Goal: Task Accomplishment & Management: Complete application form

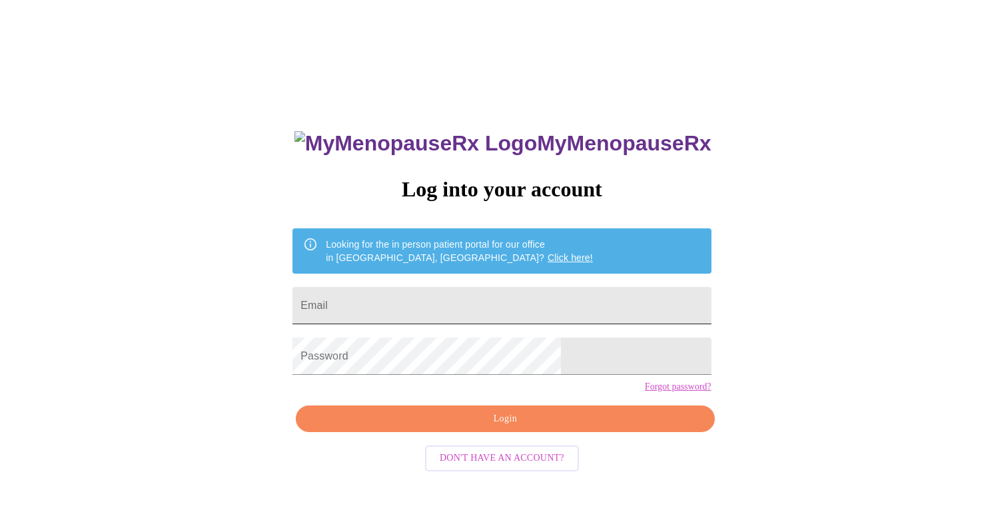
click at [482, 294] on input "Email" at bounding box center [501, 305] width 418 height 37
click at [711, 306] on div at bounding box center [711, 306] width 0 height 0
click at [431, 290] on input "Email" at bounding box center [501, 305] width 418 height 37
click at [432, 301] on input "Email" at bounding box center [501, 305] width 418 height 37
type input "[EMAIL_ADDRESS][DOMAIN_NAME]"
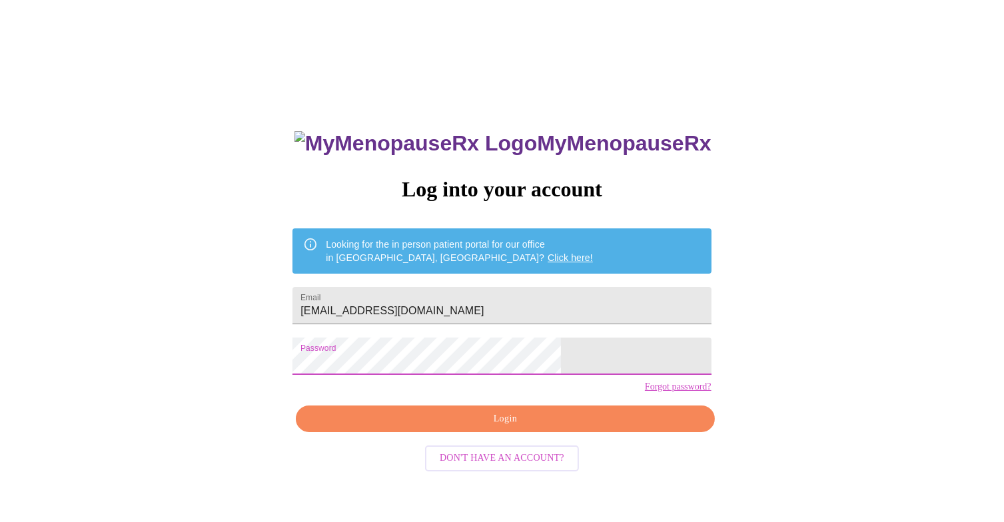
click at [558, 428] on span "Login" at bounding box center [505, 419] width 388 height 17
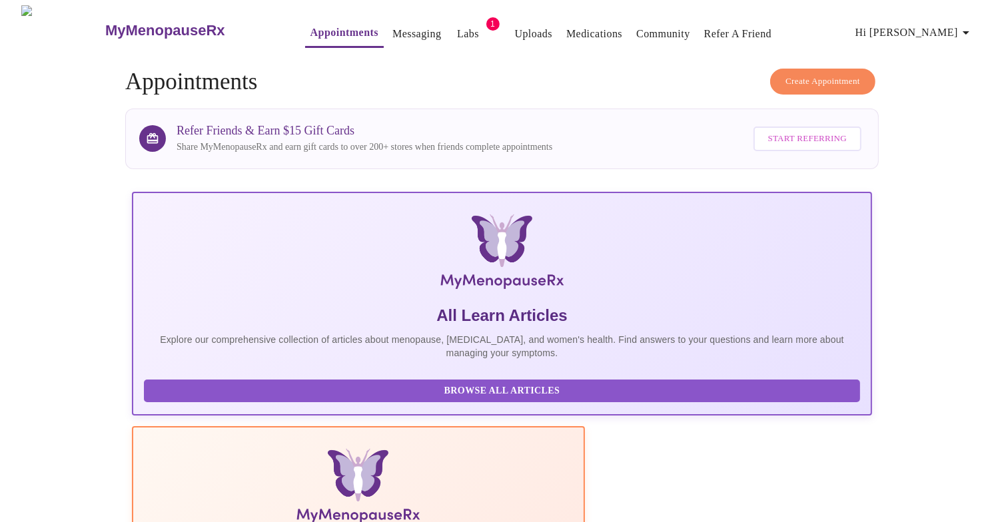
click at [460, 75] on h4 "Create Appointment Appointments" at bounding box center [501, 82] width 753 height 27
click at [457, 30] on link "Labs" at bounding box center [468, 34] width 22 height 19
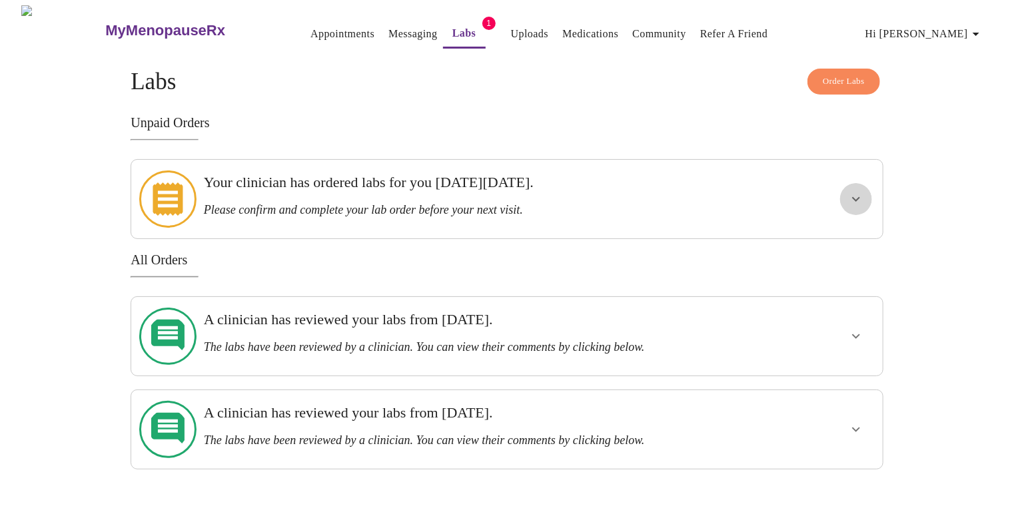
click at [863, 192] on icon "show more" at bounding box center [856, 199] width 16 height 16
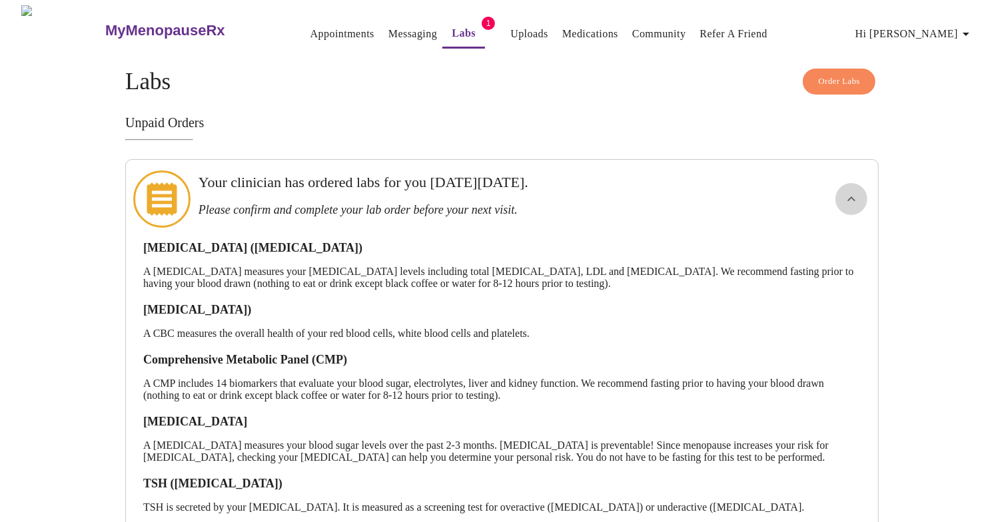
click at [837, 186] on button "show more" at bounding box center [851, 199] width 32 height 32
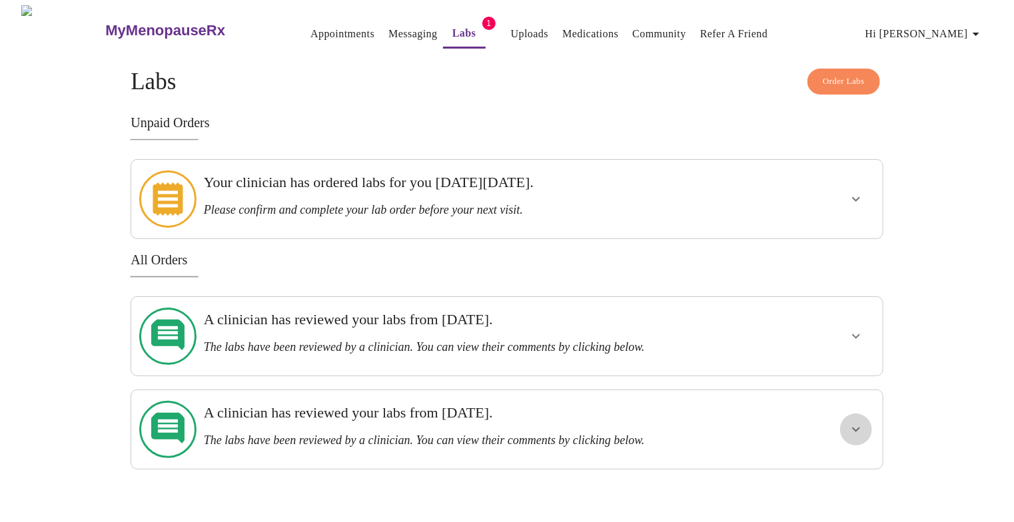
click at [861, 422] on icon "show more" at bounding box center [856, 430] width 16 height 16
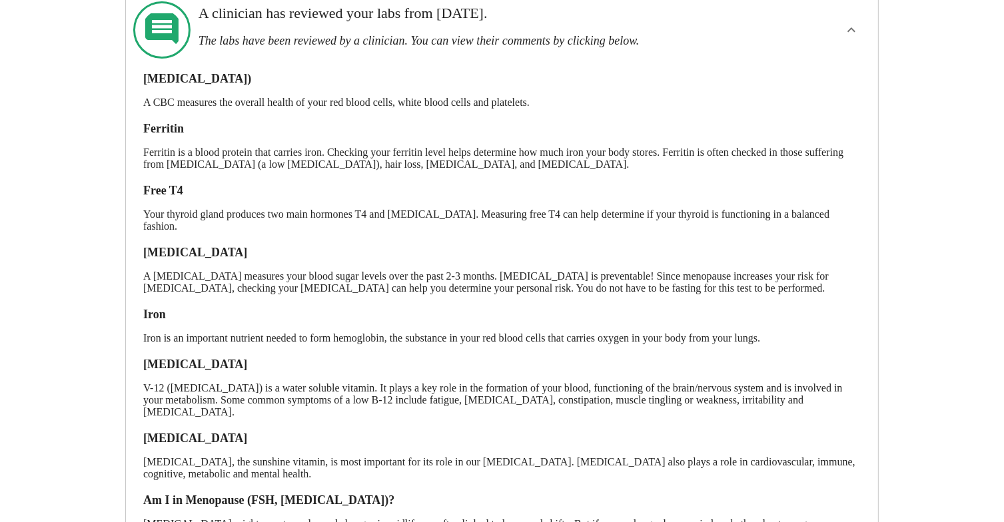
scroll to position [533, 0]
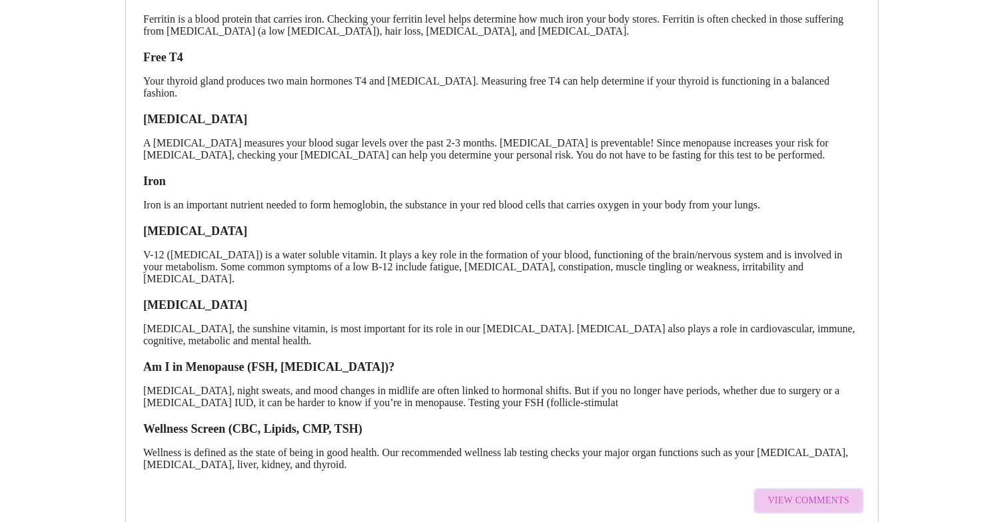
click at [823, 493] on span "View Comments" at bounding box center [808, 501] width 81 height 17
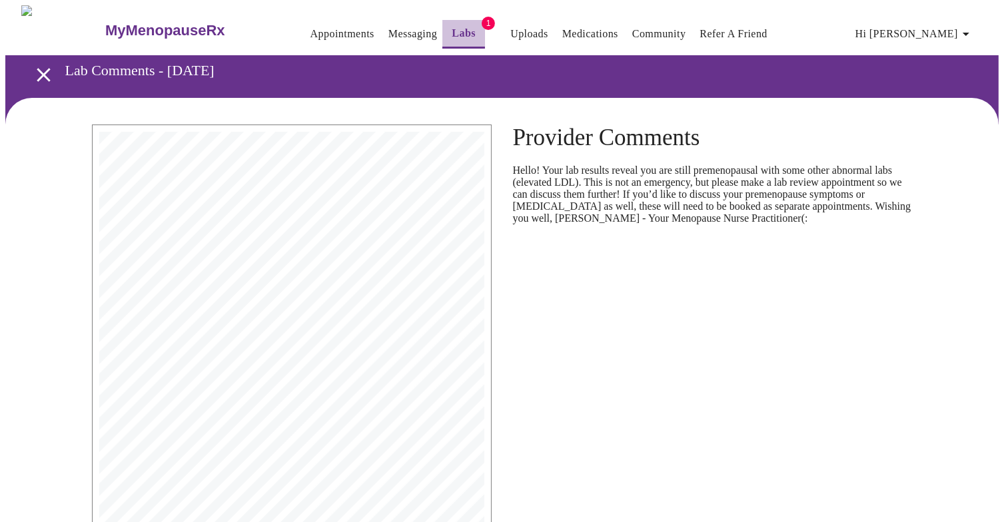
click at [452, 24] on link "Labs" at bounding box center [464, 33] width 24 height 19
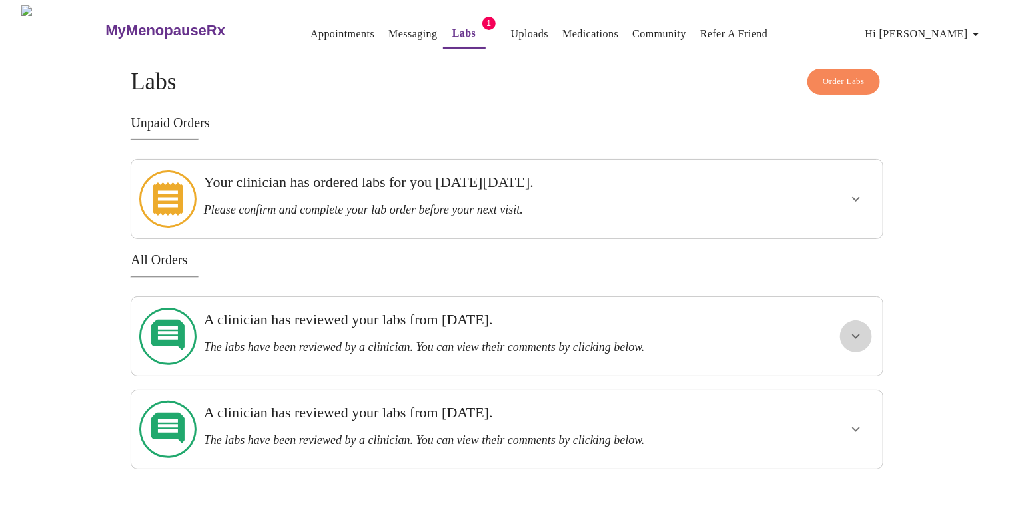
click at [859, 328] on icon "show more" at bounding box center [856, 336] width 16 height 16
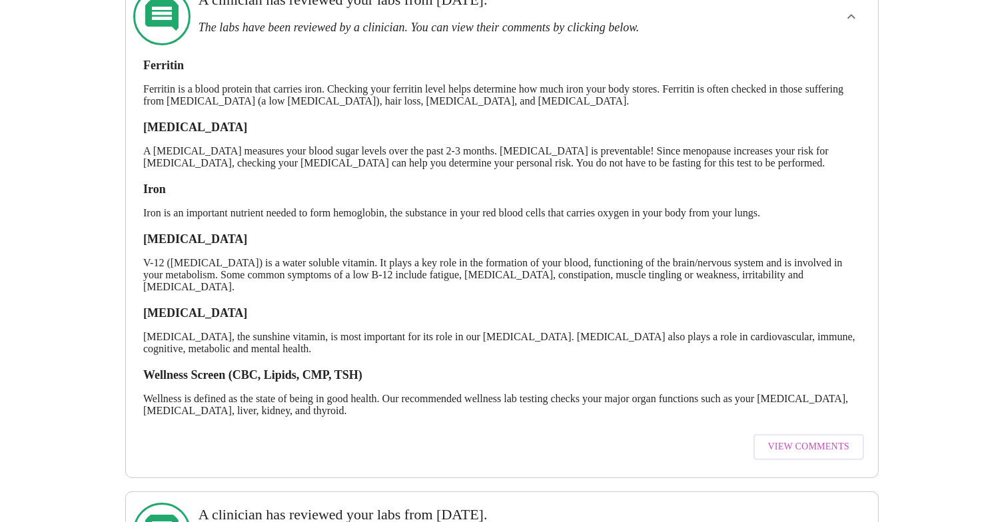
scroll to position [333, 0]
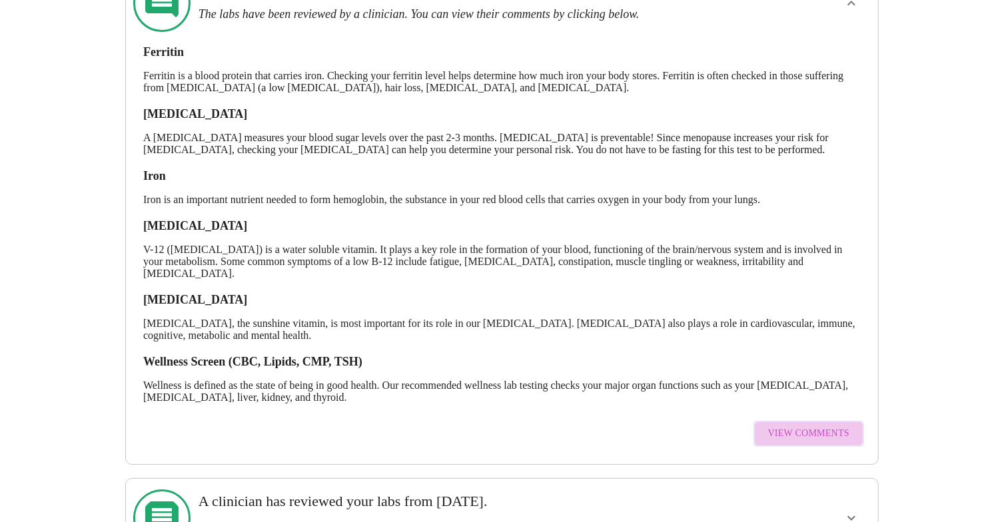
click at [823, 426] on span "View Comments" at bounding box center [808, 434] width 81 height 17
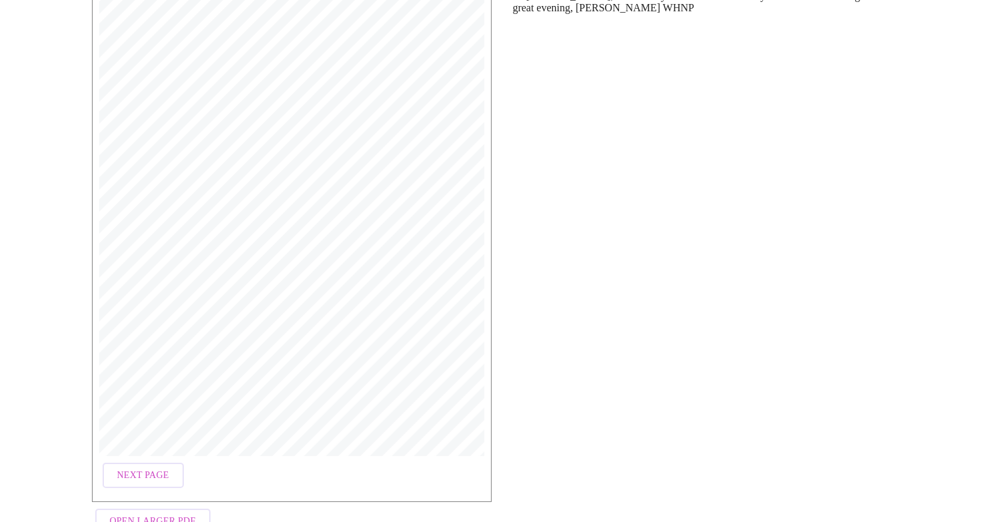
scroll to position [213, 0]
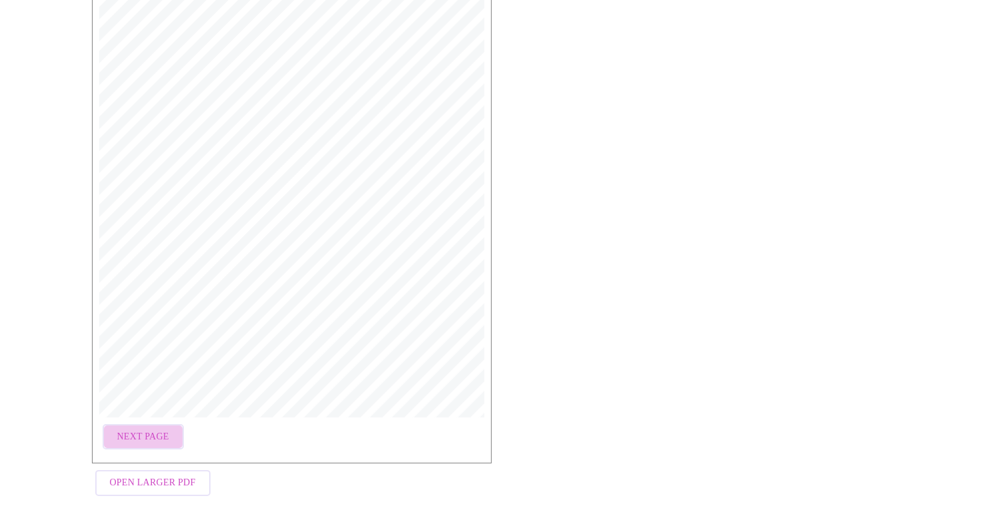
click at [155, 424] on button "Next Page" at bounding box center [143, 437] width 81 height 26
click at [269, 429] on span "Next Page" at bounding box center [252, 437] width 52 height 17
click at [174, 434] on span "Previous Page" at bounding box center [153, 437] width 73 height 17
click at [168, 435] on span "Previous Page" at bounding box center [153, 437] width 73 height 17
click at [152, 432] on span "Next Page" at bounding box center [143, 437] width 52 height 17
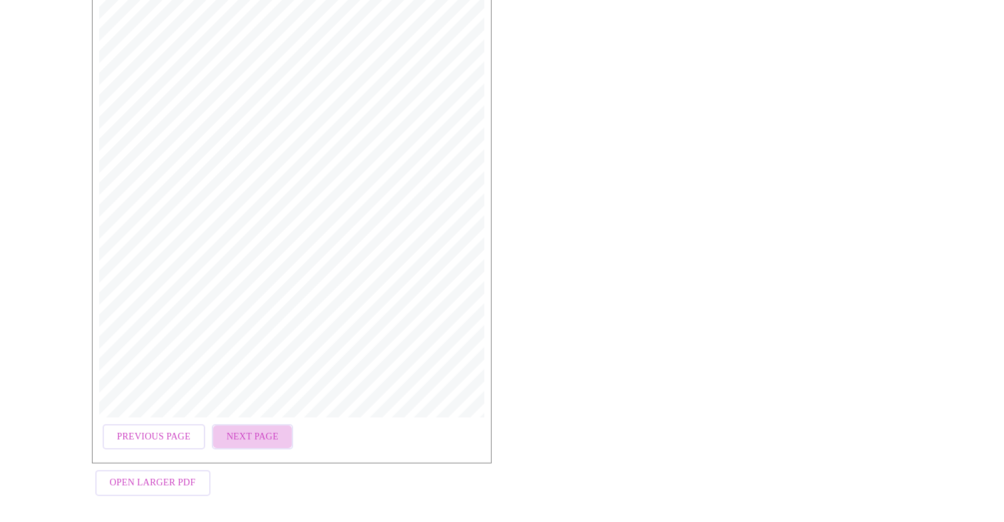
click at [249, 432] on span "Next Page" at bounding box center [252, 437] width 52 height 17
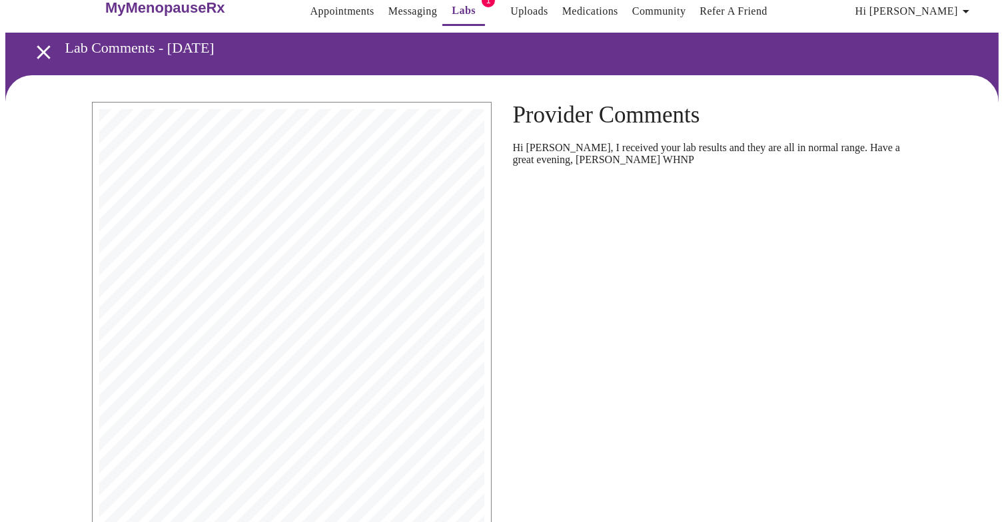
scroll to position [0, 0]
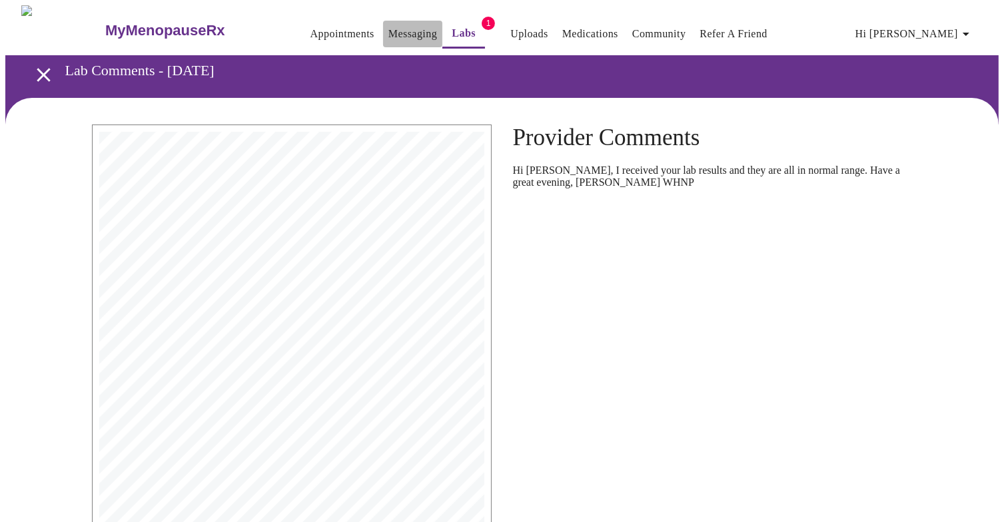
click at [392, 29] on link "Messaging" at bounding box center [412, 34] width 49 height 19
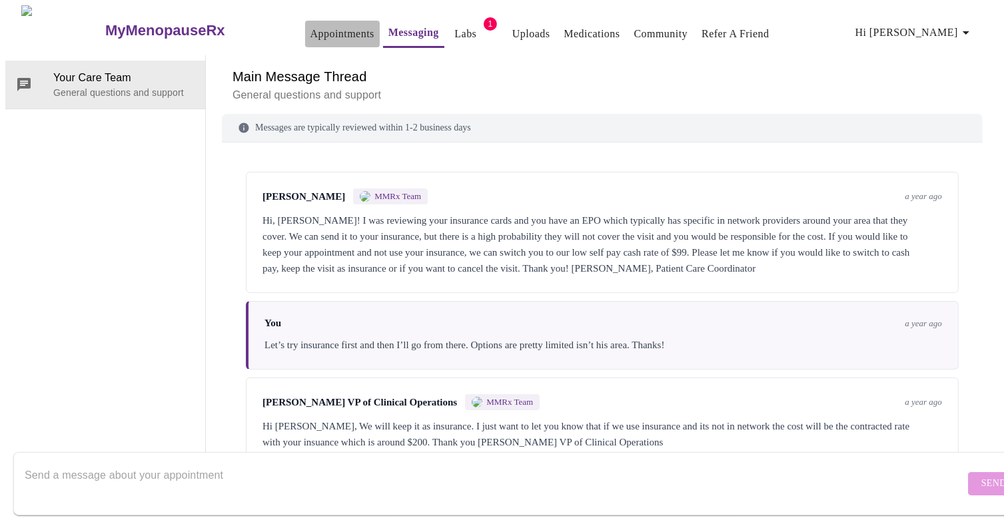
click at [310, 30] on link "Appointments" at bounding box center [342, 34] width 64 height 19
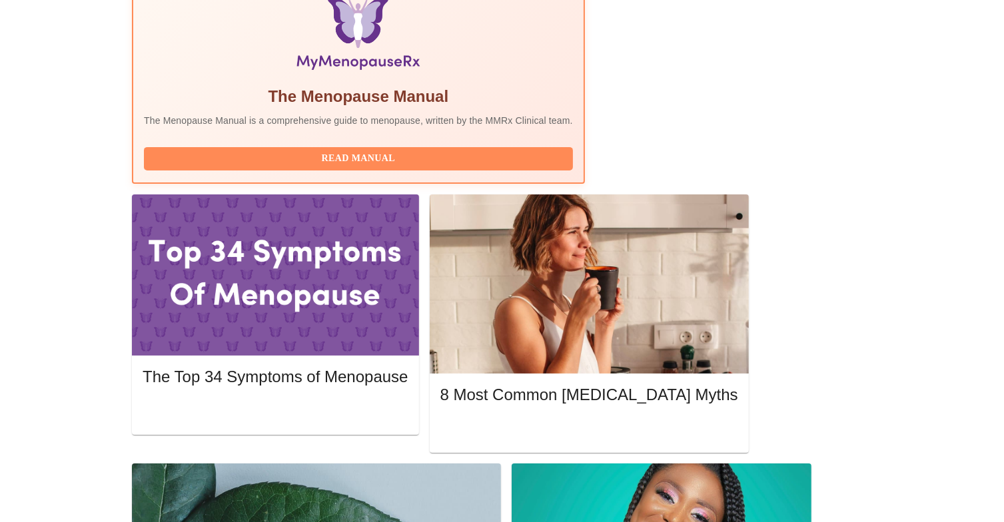
scroll to position [400, 0]
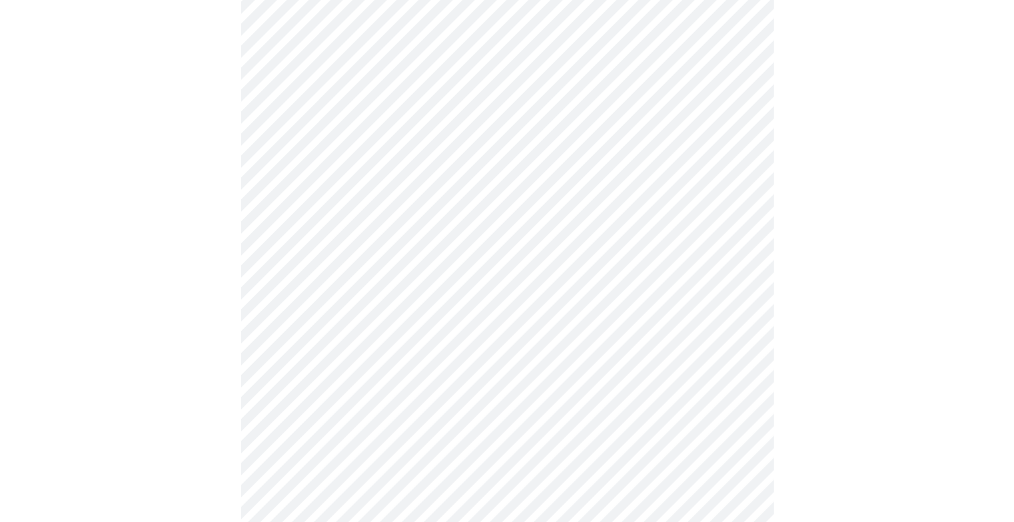
scroll to position [200, 0]
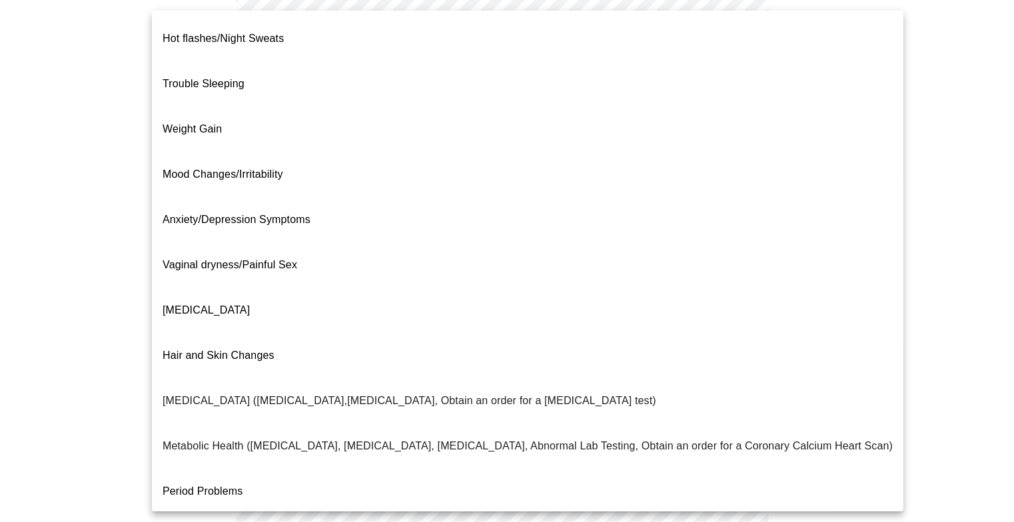
click at [690, 71] on body "MyMenopauseRx Appointments Messaging Labs 1 Uploads Medications Community Refer…" at bounding box center [506, 205] width 1003 height 800
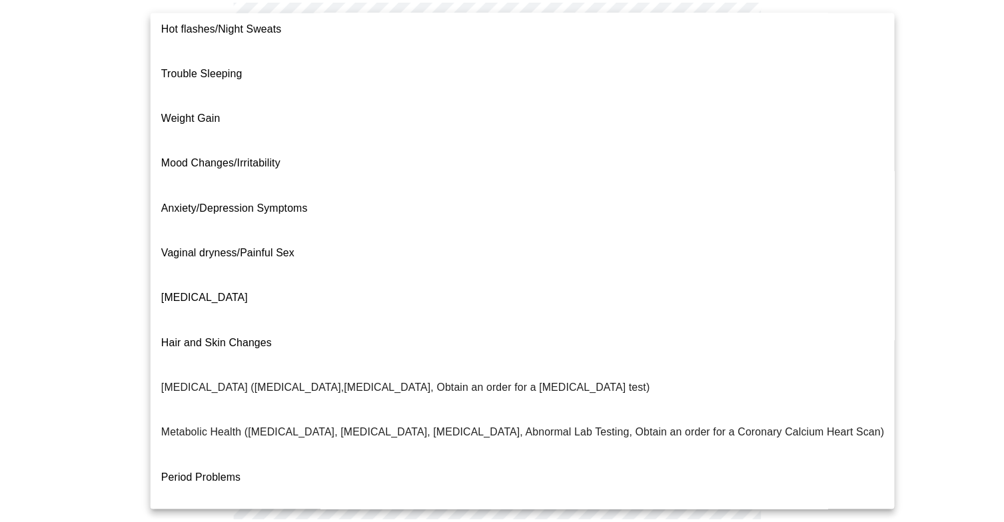
scroll to position [0, 0]
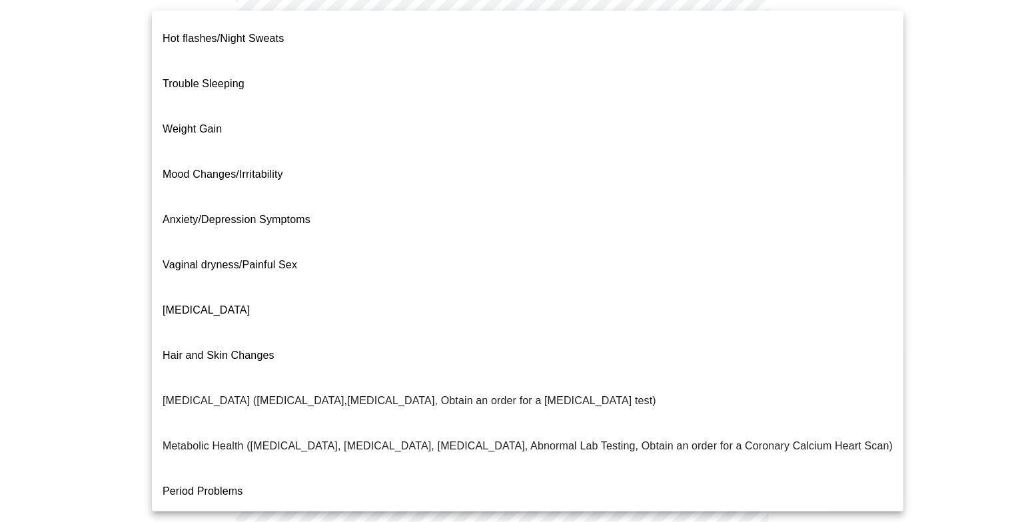
drag, startPoint x: 275, startPoint y: 65, endPoint x: 901, endPoint y: 143, distance: 630.3
click at [901, 143] on div "Hot flashes/Night Sweats Trouble Sleeping Weight Gain Mood Changes/Irritability…" at bounding box center [507, 261] width 1014 height 522
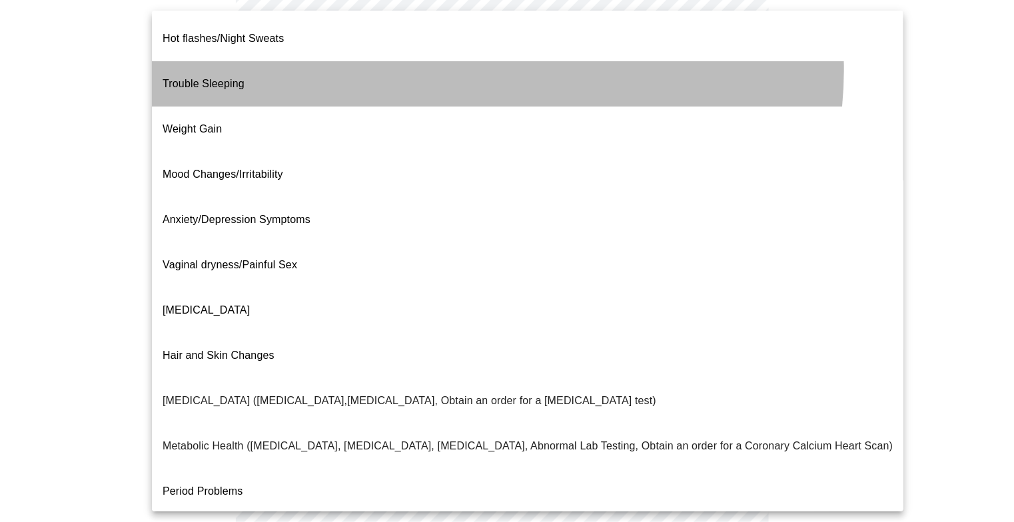
click at [487, 61] on li "Trouble Sleeping" at bounding box center [527, 83] width 751 height 45
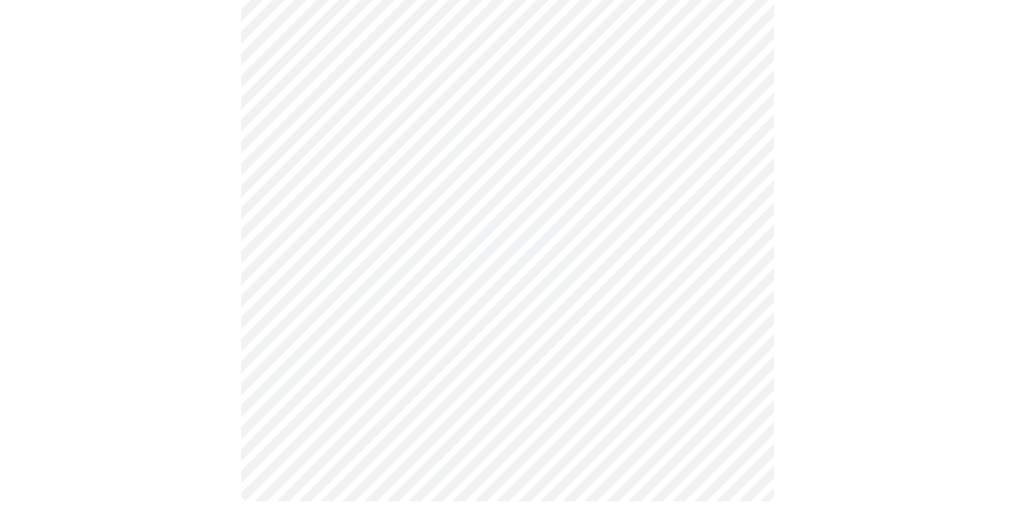
scroll to position [269, 0]
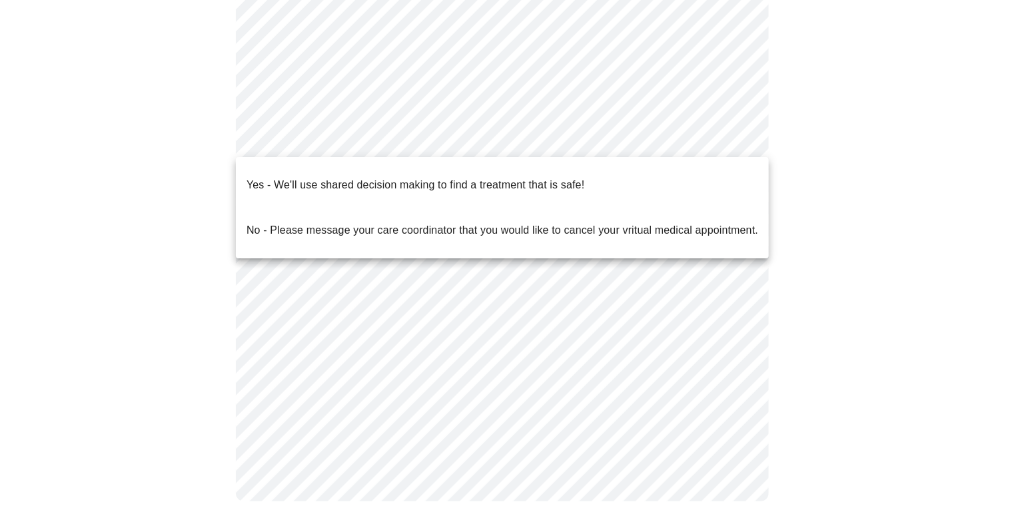
click at [669, 141] on body "MyMenopauseRx Appointments Messaging Labs 1 Uploads Medications Community Refer…" at bounding box center [506, 132] width 1003 height 792
drag, startPoint x: 517, startPoint y: 210, endPoint x: 518, endPoint y: 168, distance: 42.0
click at [518, 167] on ul "Yes - We'll use shared decision making to find a treatment that is safe! No - P…" at bounding box center [502, 207] width 533 height 101
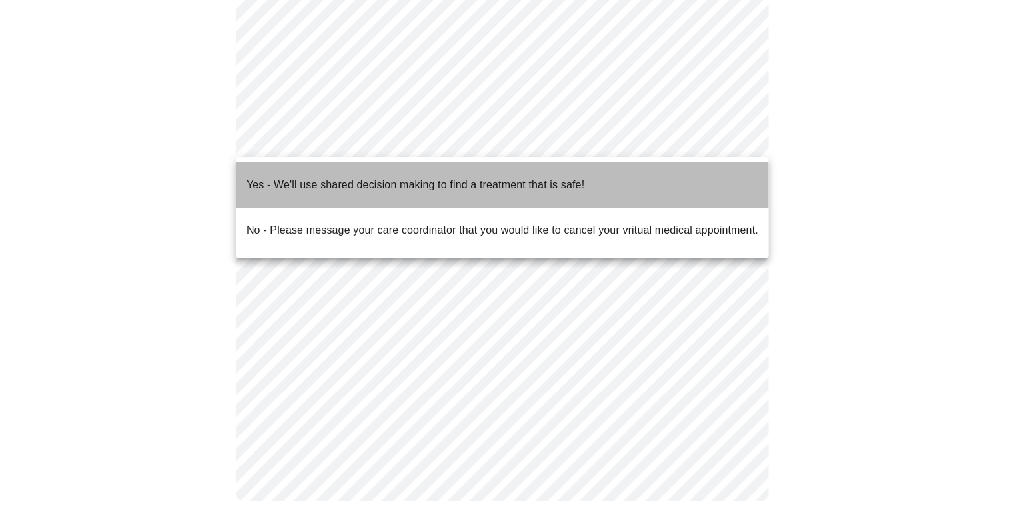
click at [518, 177] on p "Yes - We'll use shared decision making to find a treatment that is safe!" at bounding box center [415, 185] width 338 height 16
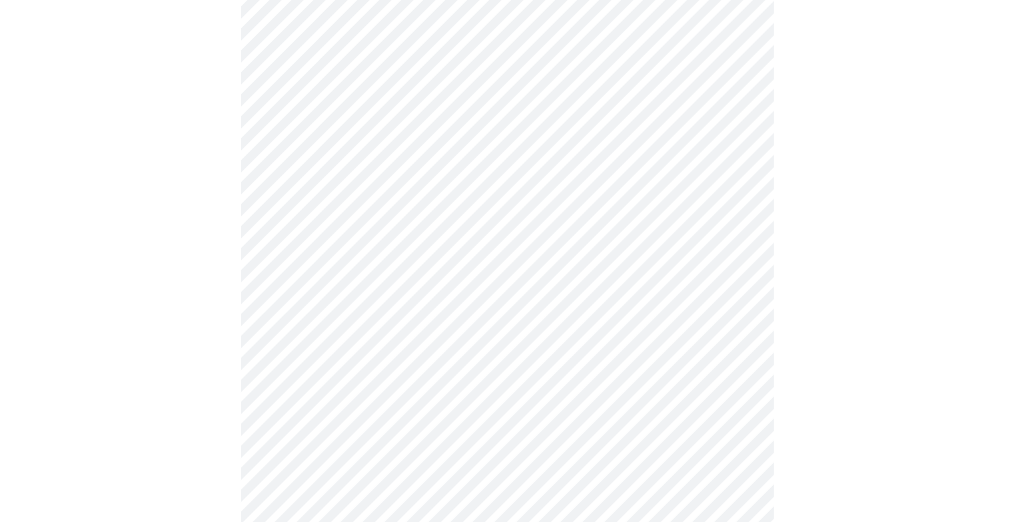
scroll to position [61, 0]
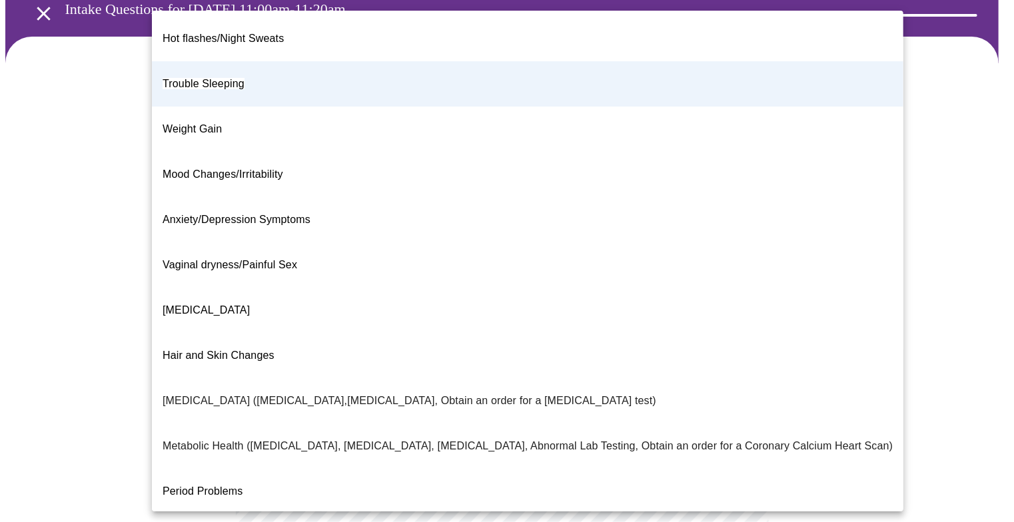
click at [703, 217] on body "MyMenopauseRx Appointments Messaging Labs 1 Uploads Medications Community Refer…" at bounding box center [506, 336] width 1003 height 784
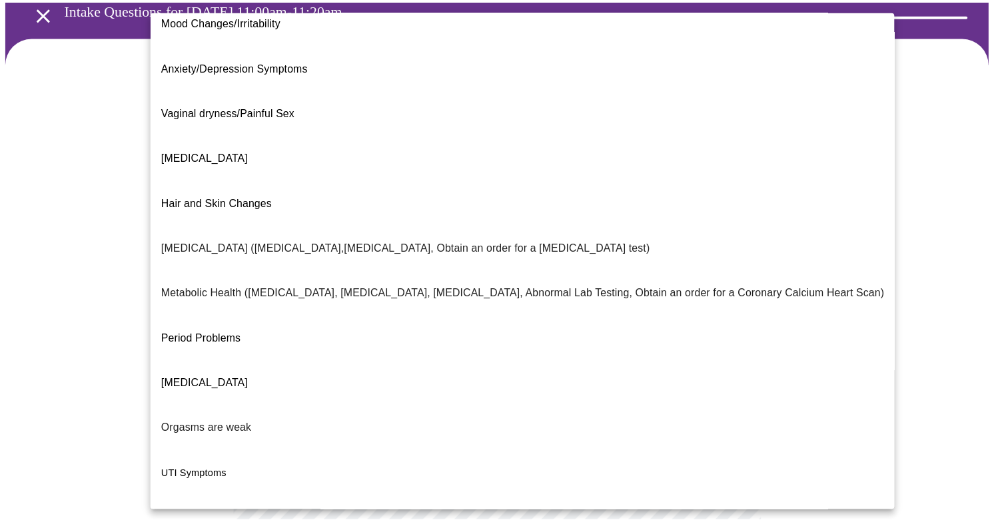
scroll to position [168, 0]
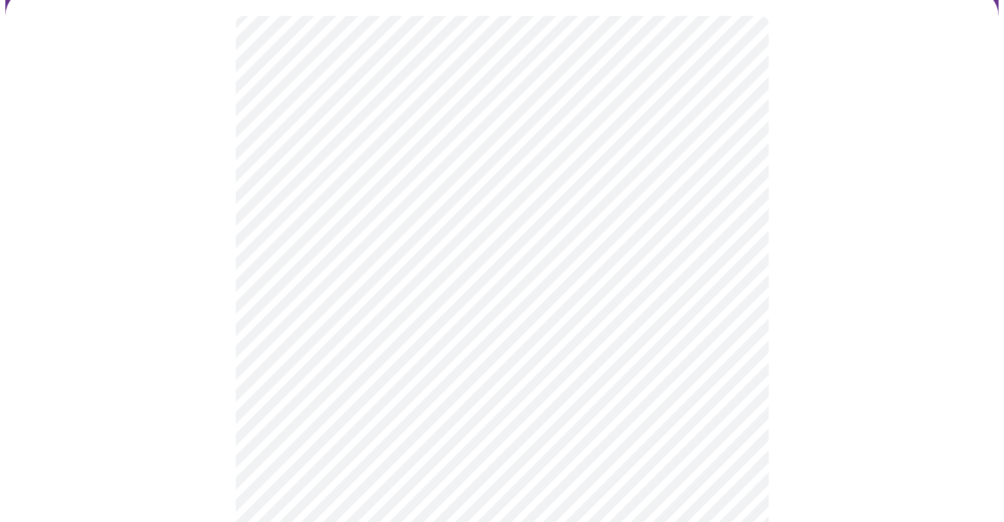
scroll to position [133, 0]
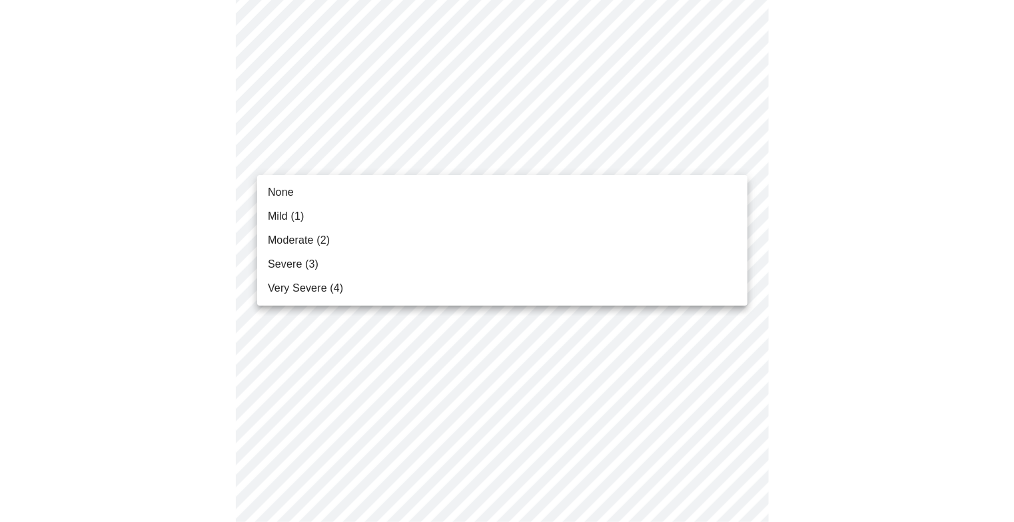
click at [624, 240] on li "Moderate (2)" at bounding box center [502, 240] width 490 height 24
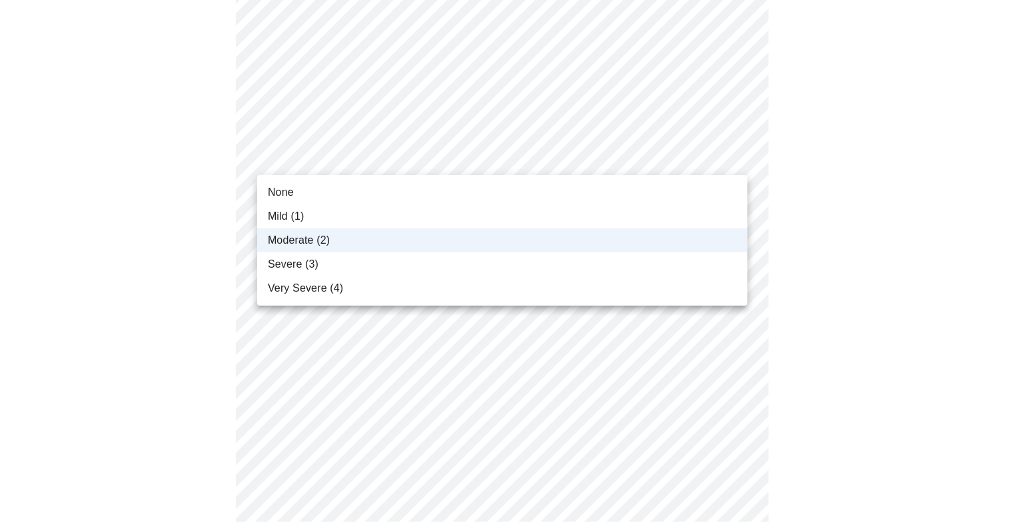
click at [634, 213] on li "Mild (1)" at bounding box center [502, 217] width 490 height 24
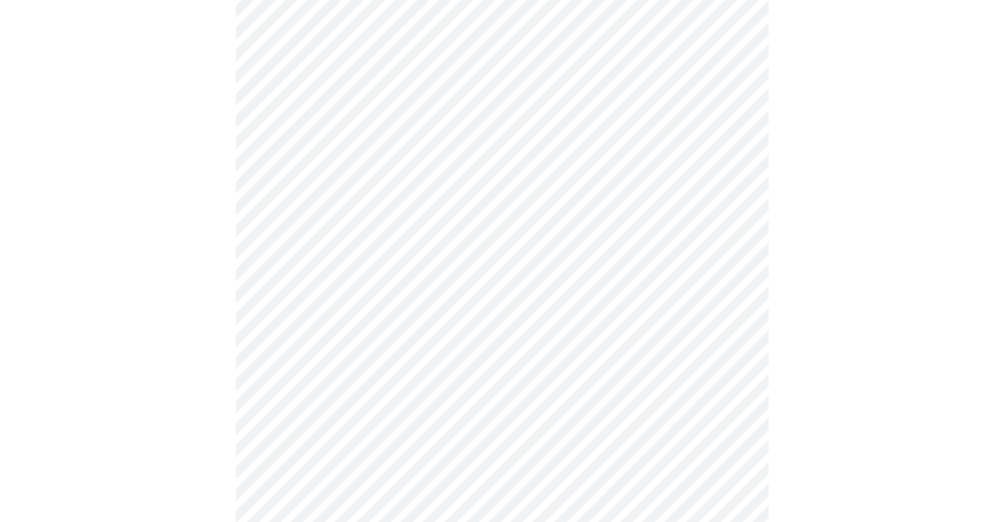
scroll to position [266, 0]
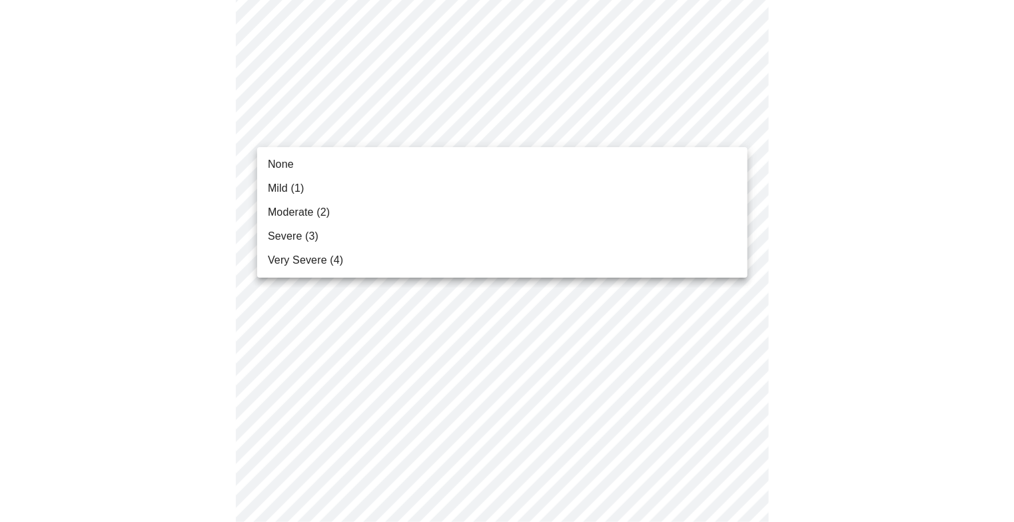
click at [639, 168] on li "None" at bounding box center [502, 165] width 490 height 24
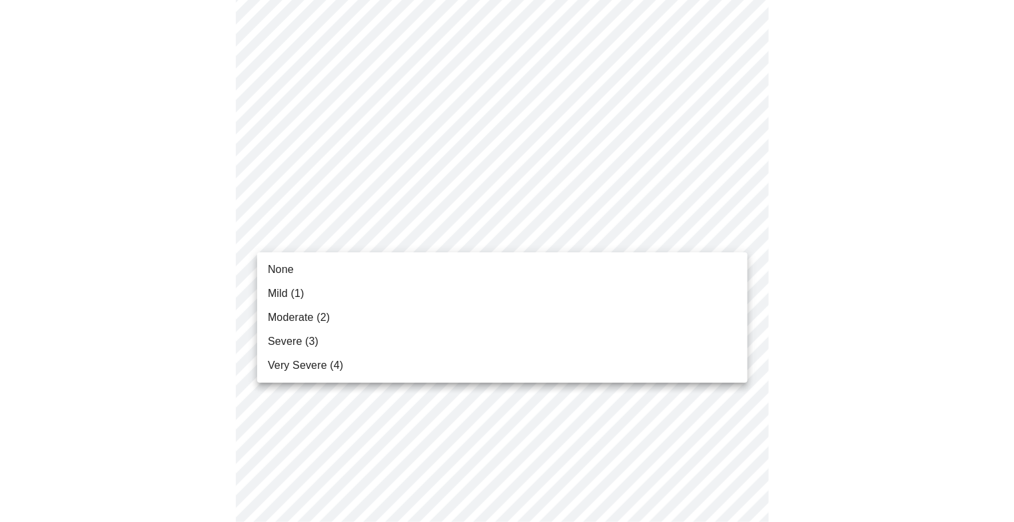
click at [582, 364] on li "Very Severe (4)" at bounding box center [502, 366] width 490 height 24
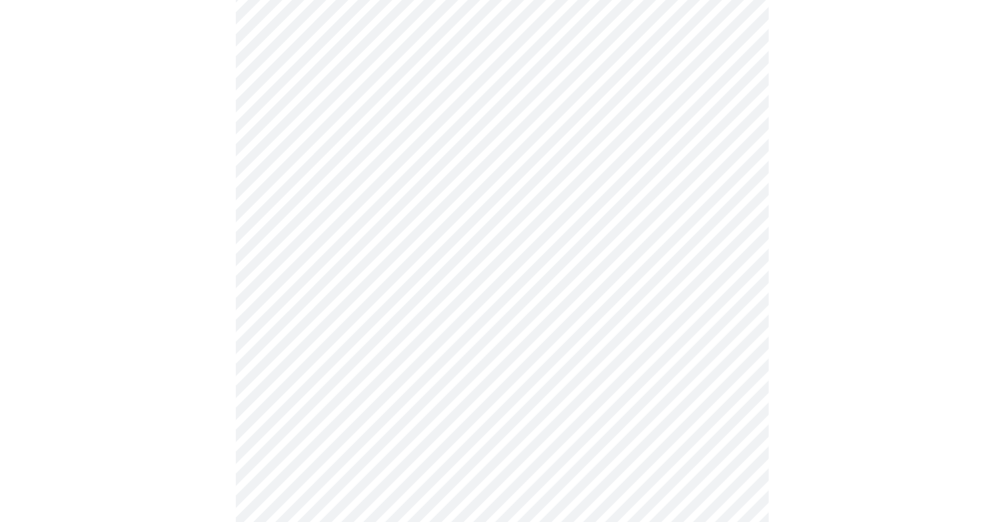
scroll to position [400, 0]
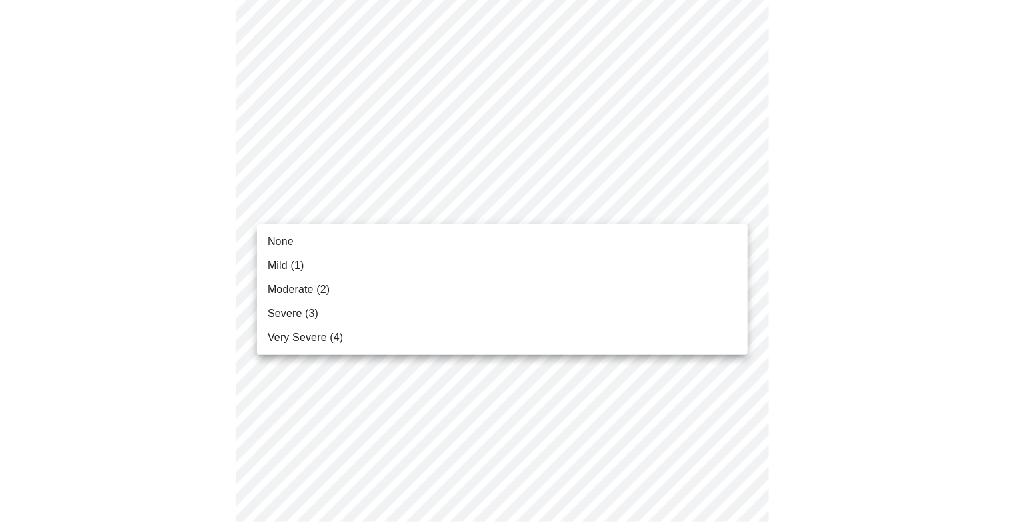
click at [711, 202] on body "MyMenopauseRx Appointments Messaging Labs 1 Uploads Medications Community Refer…" at bounding box center [506, 463] width 1003 height 1715
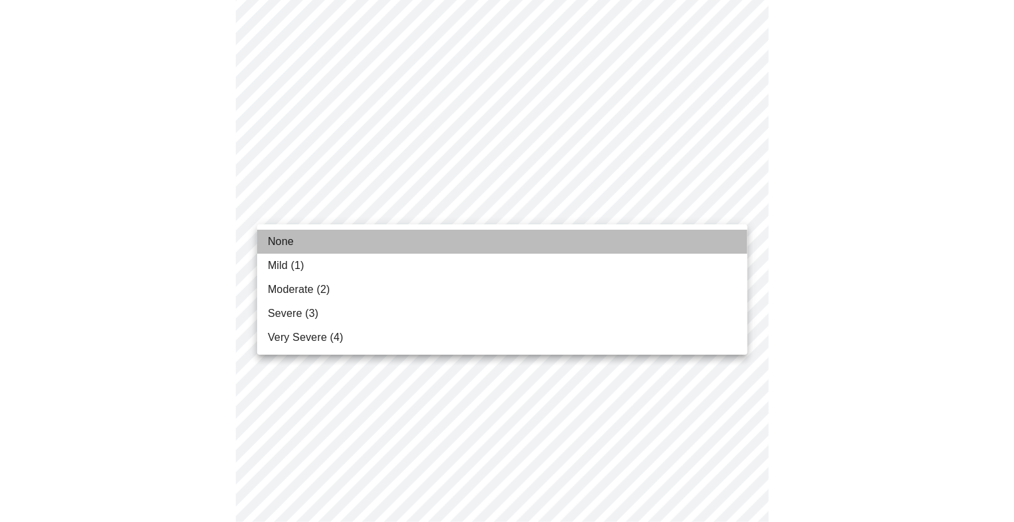
click at [654, 230] on li "None" at bounding box center [502, 242] width 490 height 24
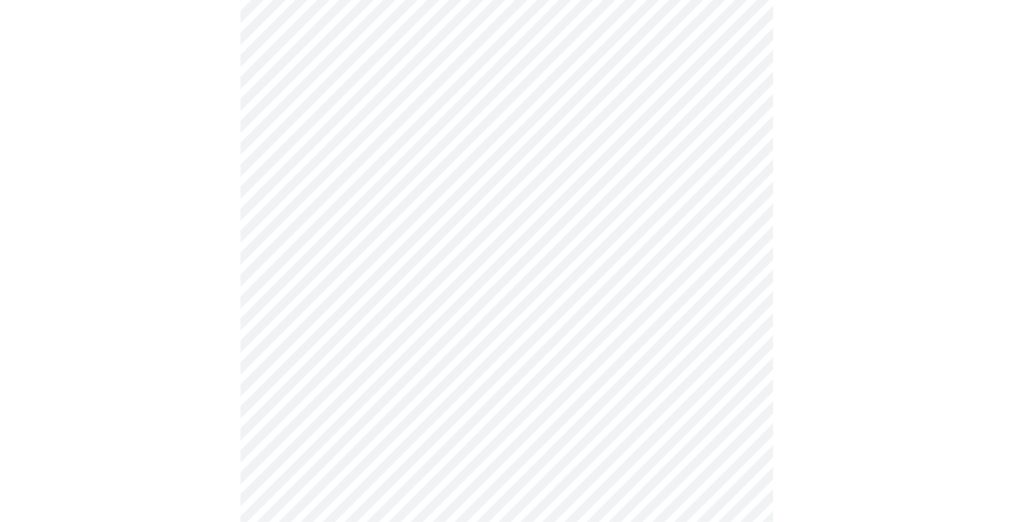
click at [734, 304] on body "MyMenopauseRx Appointments Messaging Labs 1 Uploads Medications Community Refer…" at bounding box center [506, 454] width 1003 height 1697
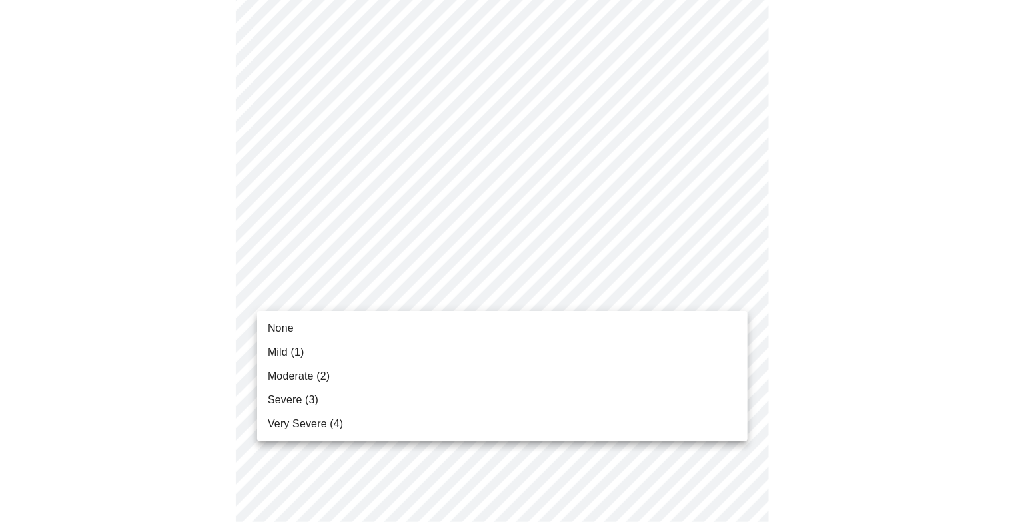
drag, startPoint x: 642, startPoint y: 349, endPoint x: 632, endPoint y: 366, distance: 20.3
click at [632, 366] on ul "None Mild (1) Moderate (2) Severe (3) Very Severe (4)" at bounding box center [502, 376] width 490 height 131
click at [610, 372] on li "Moderate (2)" at bounding box center [502, 376] width 490 height 24
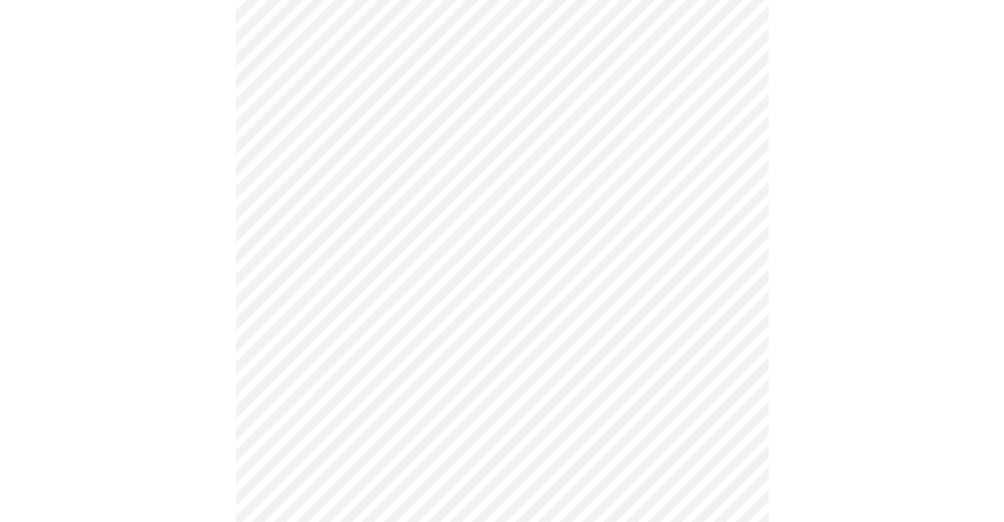
click at [899, 284] on div at bounding box center [501, 490] width 993 height 1585
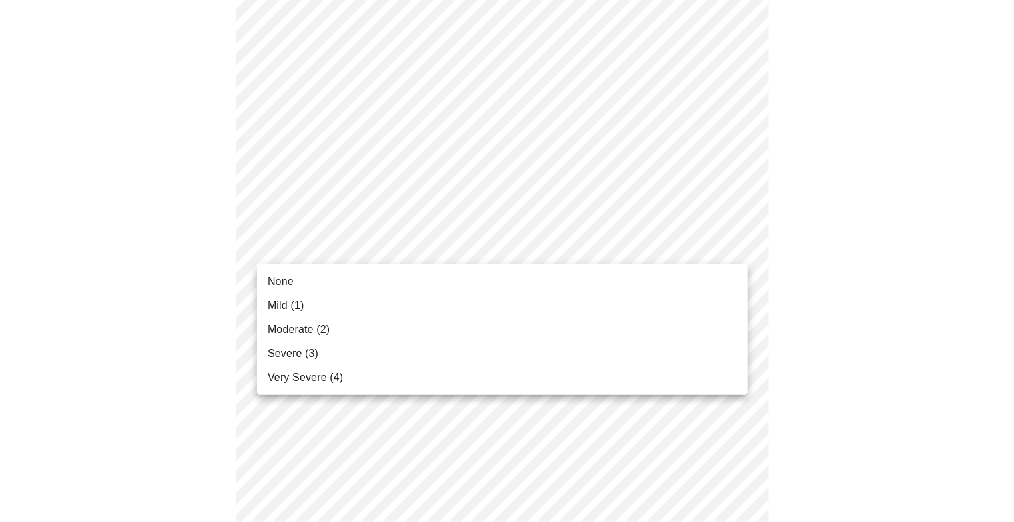
click at [713, 240] on body "MyMenopauseRx Appointments Messaging Labs 1 Uploads Medications Community Refer…" at bounding box center [506, 311] width 1003 height 1678
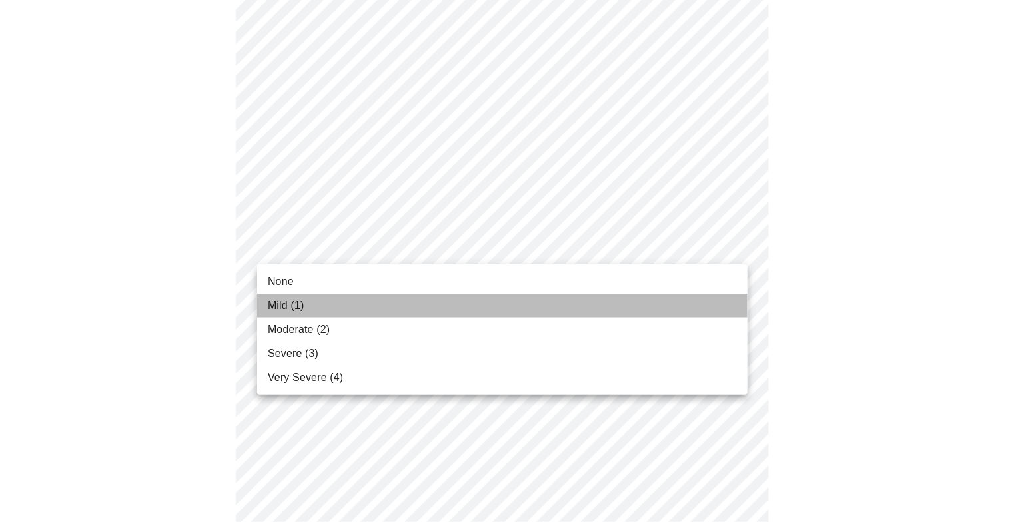
click at [649, 302] on li "Mild (1)" at bounding box center [502, 306] width 490 height 24
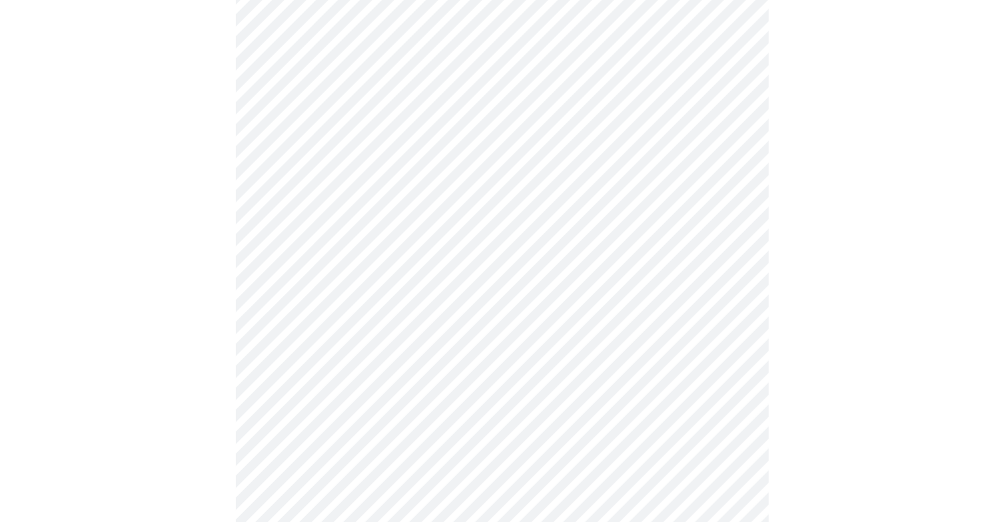
scroll to position [600, 0]
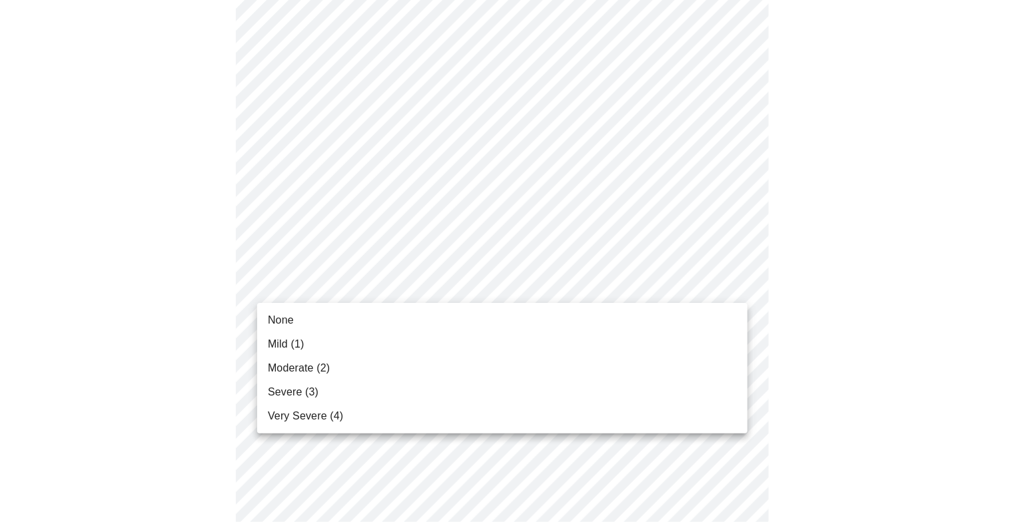
click at [711, 294] on body "MyMenopauseRx Appointments Messaging Labs 1 Uploads Medications Community Refer…" at bounding box center [506, 235] width 1003 height 1659
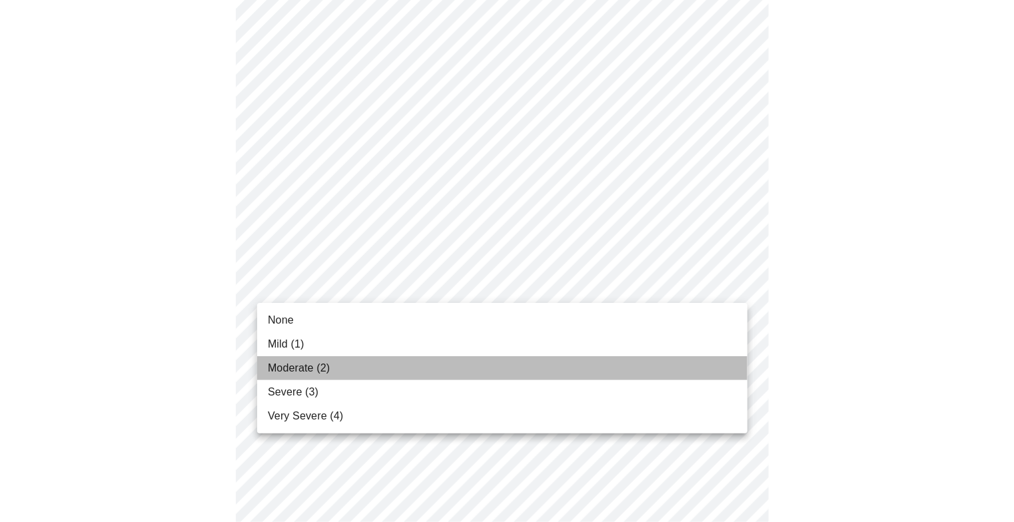
click at [590, 357] on li "Moderate (2)" at bounding box center [502, 368] width 490 height 24
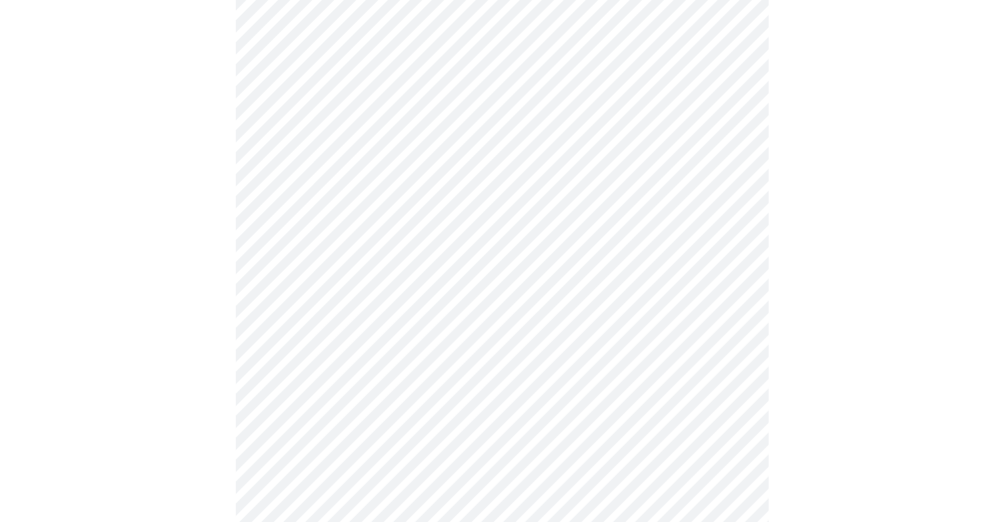
scroll to position [733, 0]
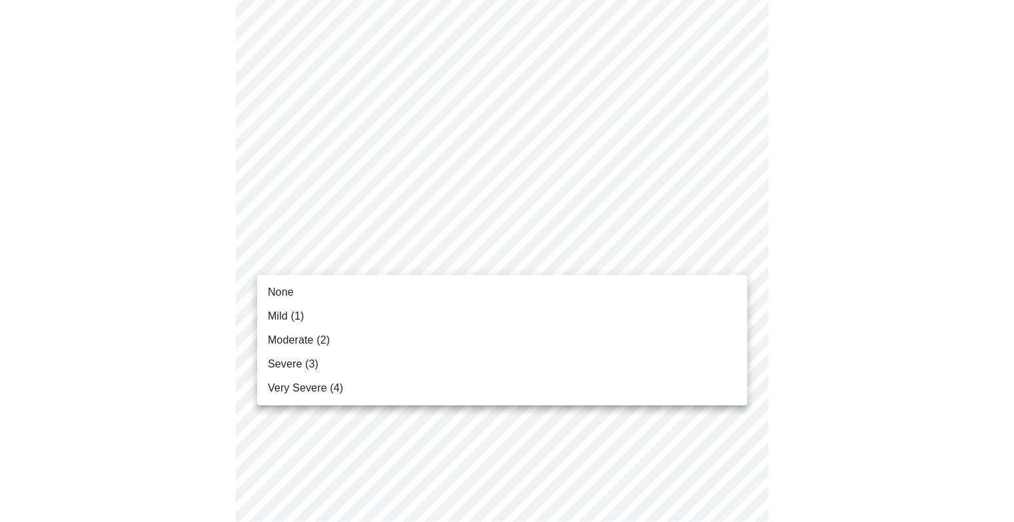
click at [715, 261] on body "MyMenopauseRx Appointments Messaging Labs 1 Uploads Medications Community Refer…" at bounding box center [506, 93] width 1003 height 1641
click at [661, 290] on li "None" at bounding box center [502, 292] width 490 height 24
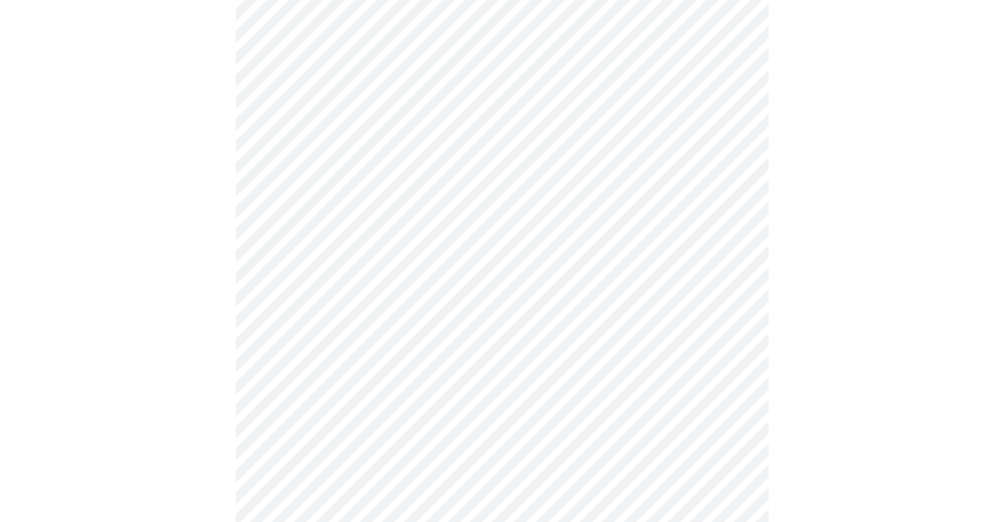
scroll to position [866, 0]
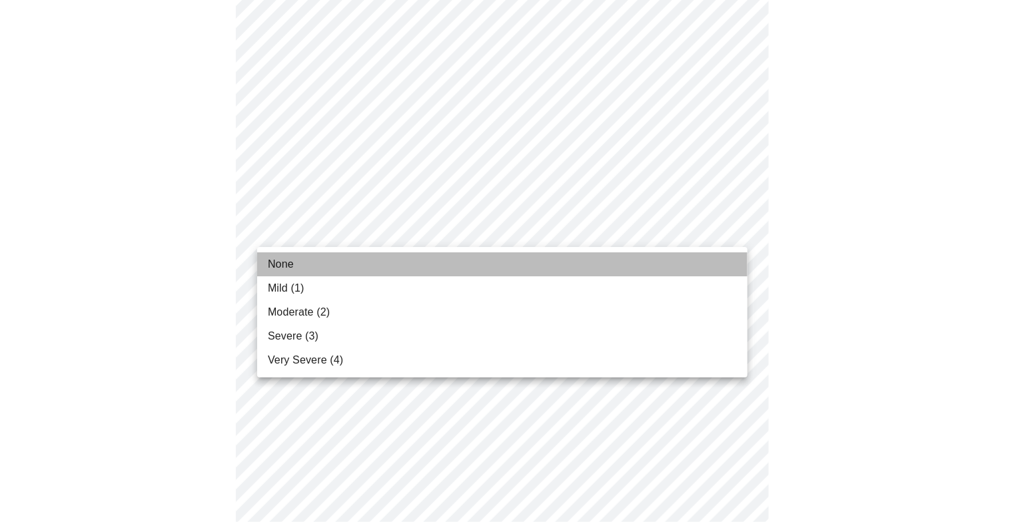
click at [649, 267] on li "None" at bounding box center [502, 264] width 490 height 24
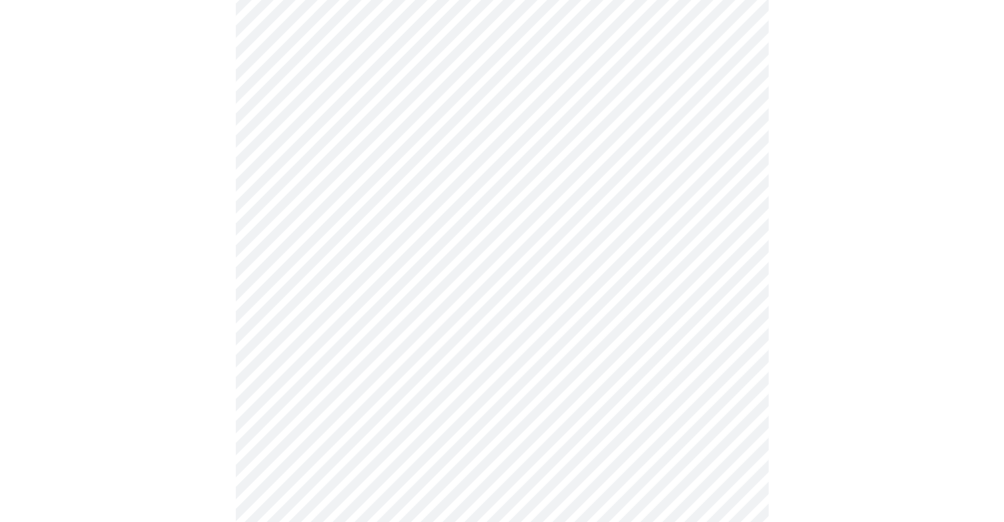
scroll to position [999, 0]
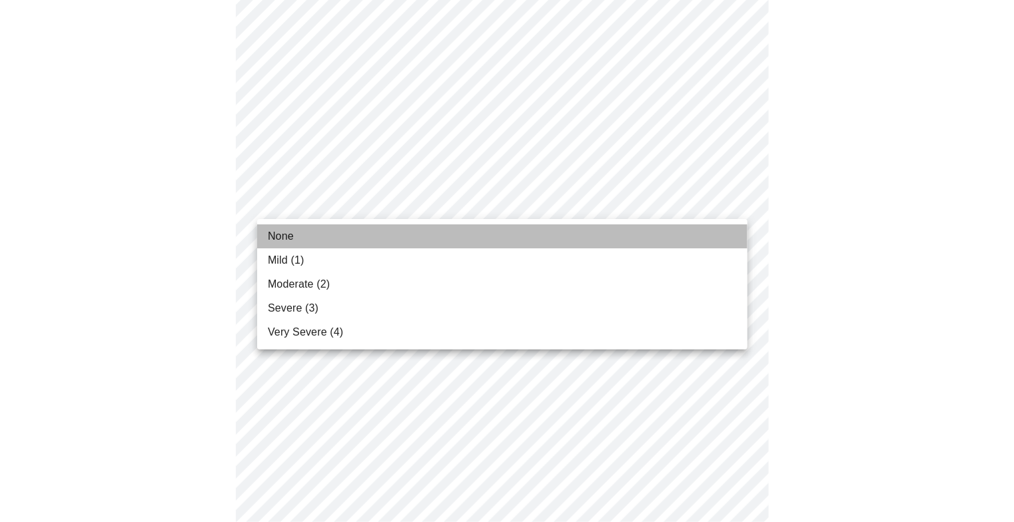
click at [693, 231] on li "None" at bounding box center [502, 236] width 490 height 24
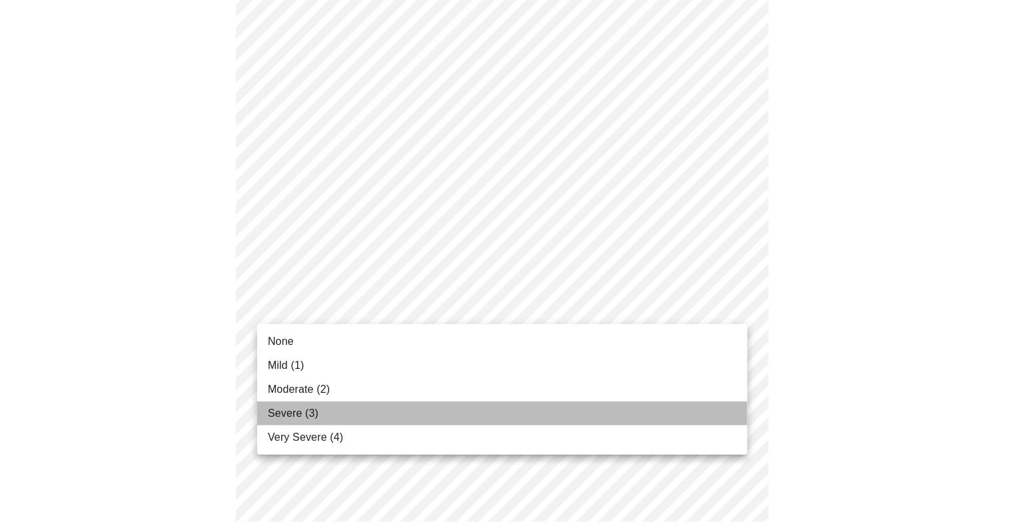
click at [552, 402] on li "Severe (3)" at bounding box center [502, 414] width 490 height 24
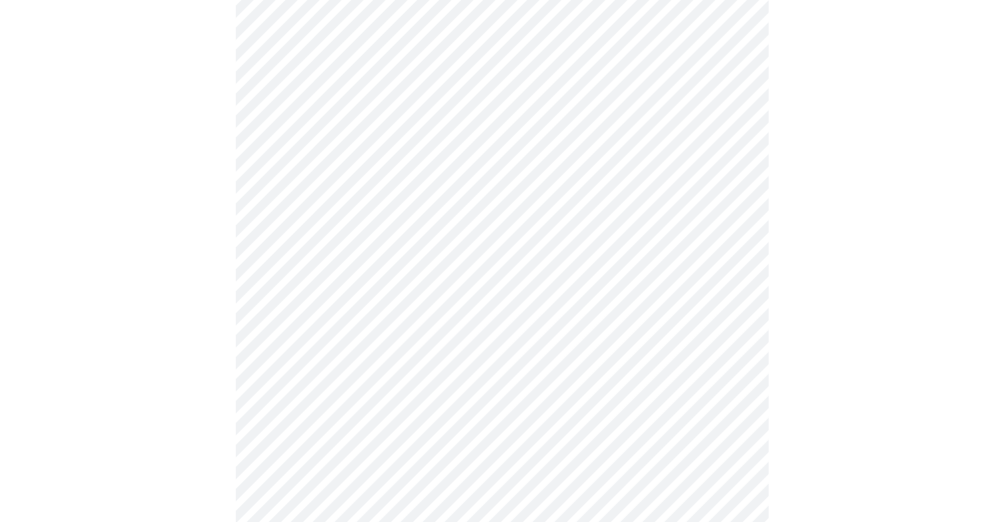
scroll to position [666, 0]
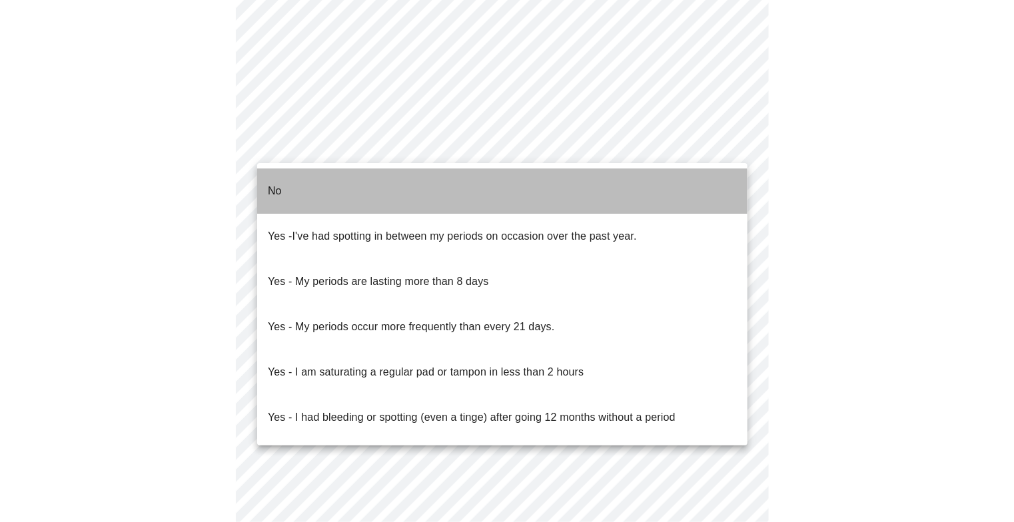
click at [639, 181] on li "No" at bounding box center [502, 191] width 490 height 45
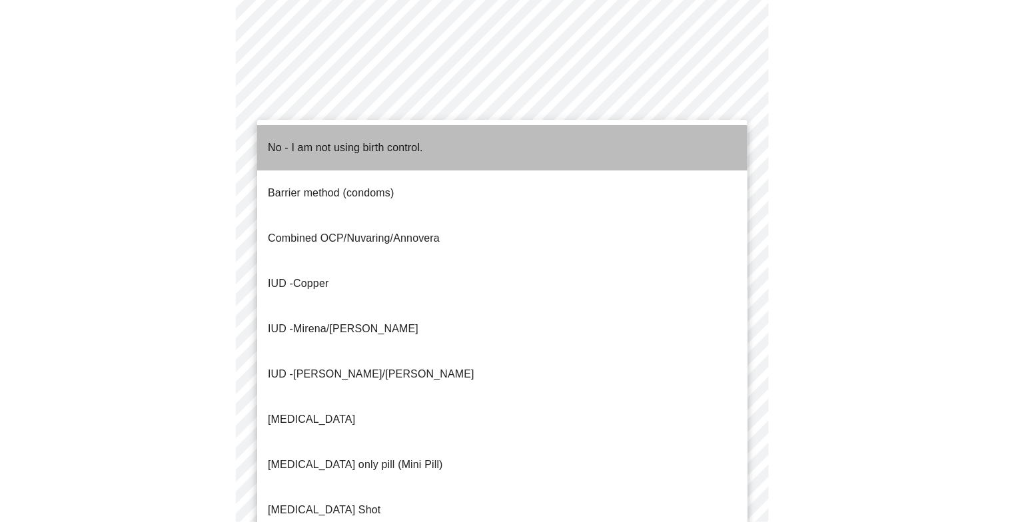
click at [642, 147] on li "No - I am not using birth control." at bounding box center [502, 147] width 490 height 45
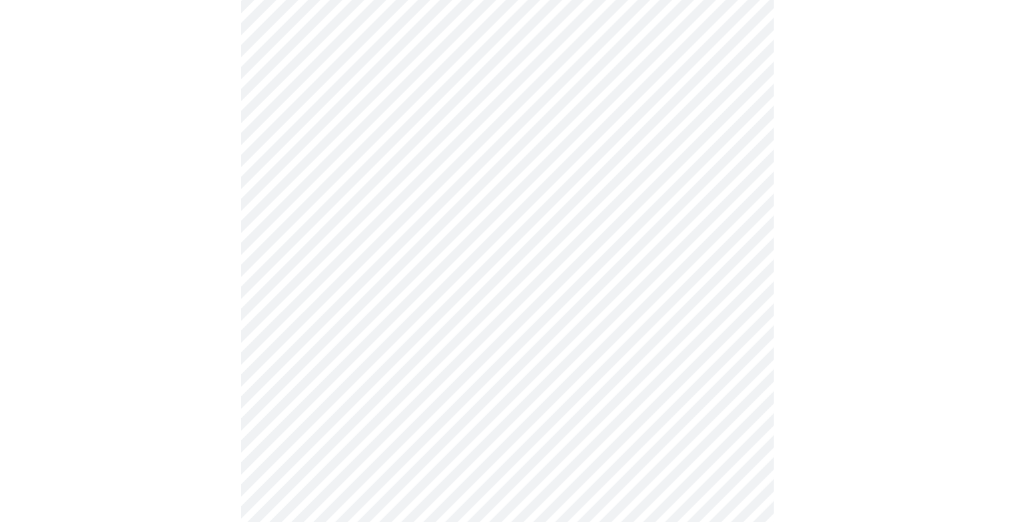
scroll to position [775, 0]
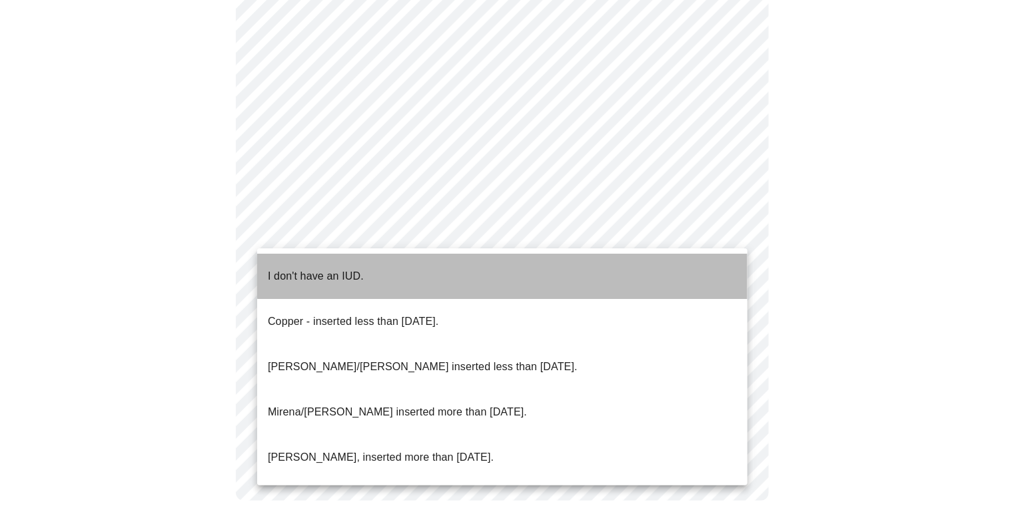
click at [699, 262] on li "I don't have an IUD." at bounding box center [502, 276] width 490 height 45
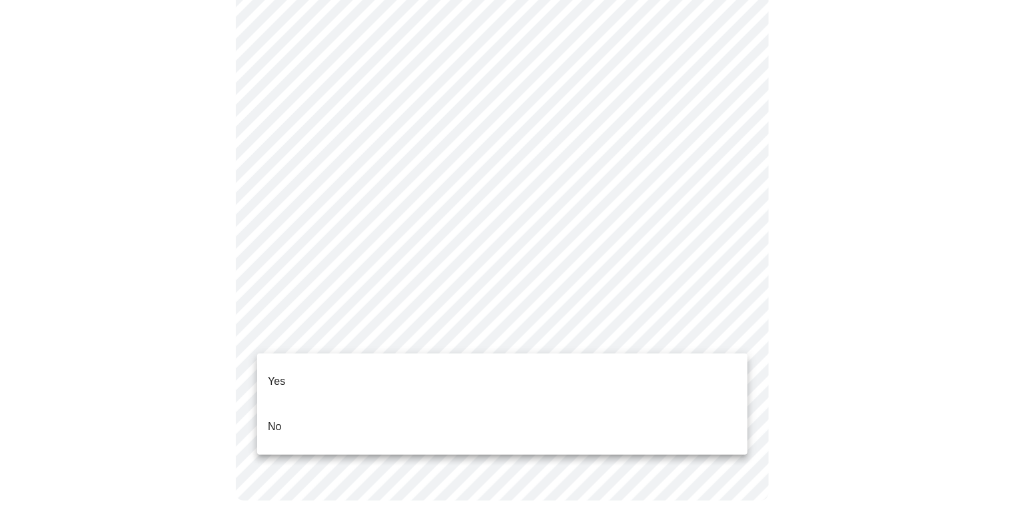
click at [586, 372] on li "Yes" at bounding box center [502, 381] width 490 height 45
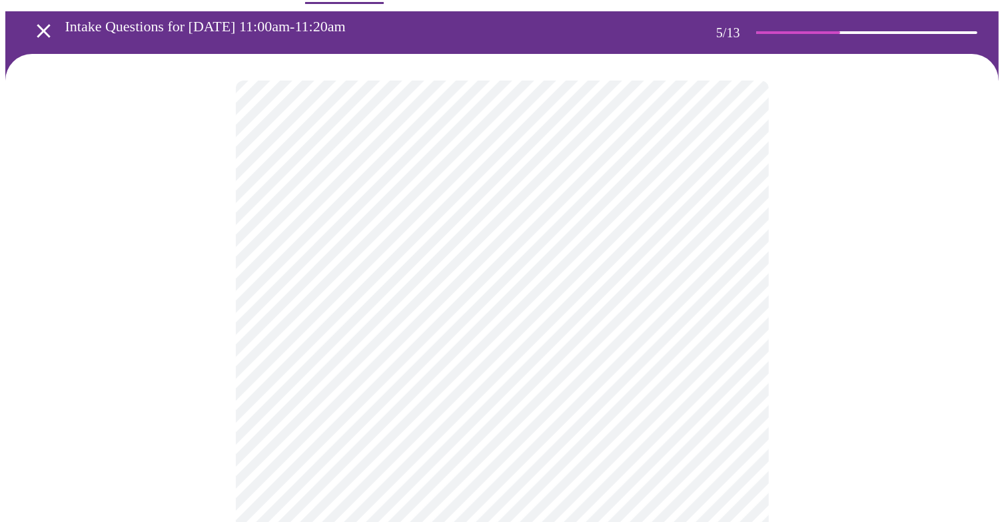
scroll to position [133, 0]
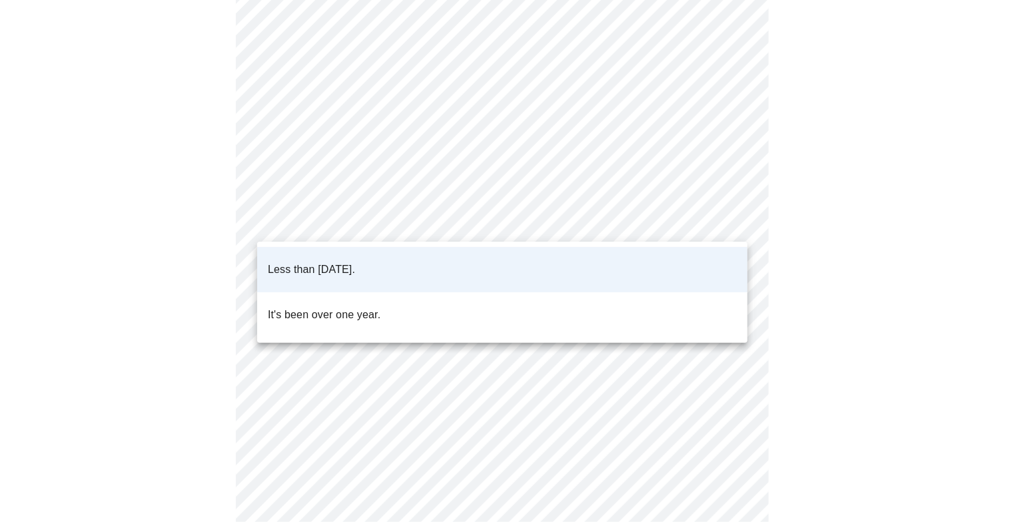
click at [710, 220] on body "MyMenopauseRx Appointments Messaging Labs 1 Uploads Medications Community Refer…" at bounding box center [506, 364] width 1003 height 984
click at [710, 220] on div at bounding box center [507, 261] width 1014 height 522
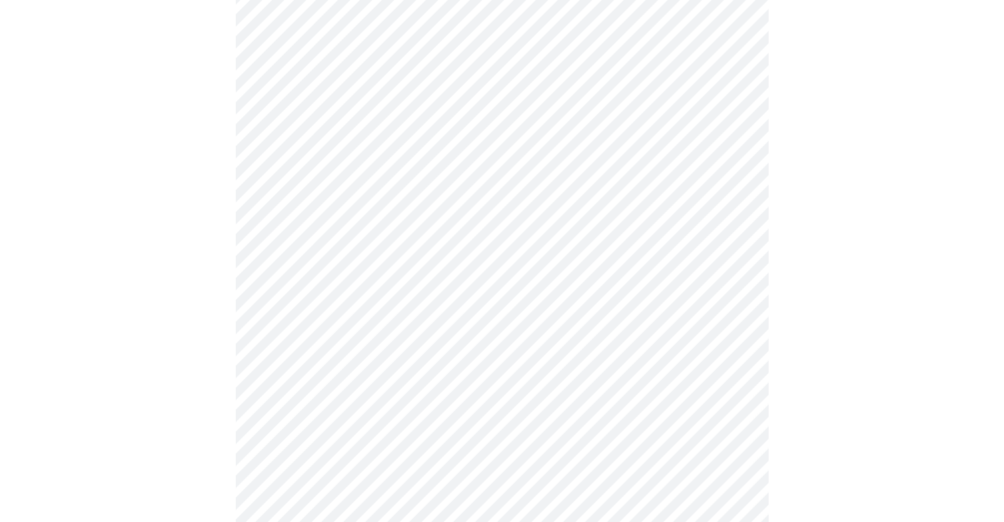
scroll to position [200, 0]
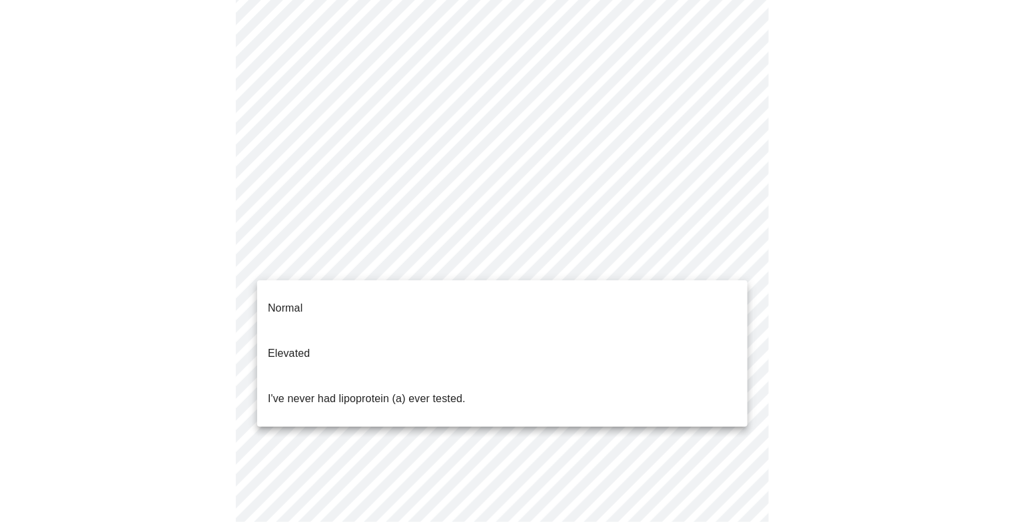
click at [726, 262] on body "MyMenopauseRx Appointments Messaging Labs 1 Uploads Medications Community Refer…" at bounding box center [506, 297] width 1003 height 984
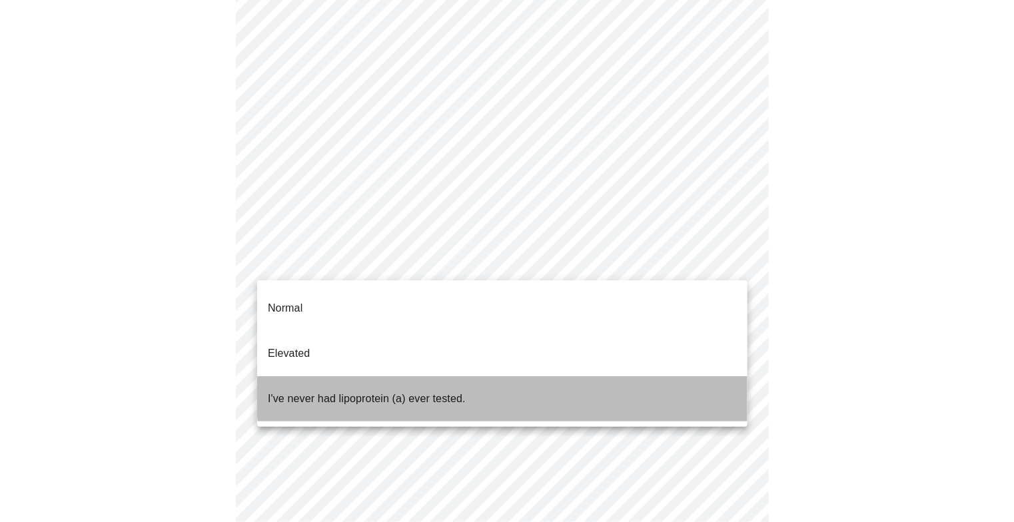
click at [613, 376] on li "I've never had lipoprotein (a) ever tested." at bounding box center [502, 398] width 490 height 45
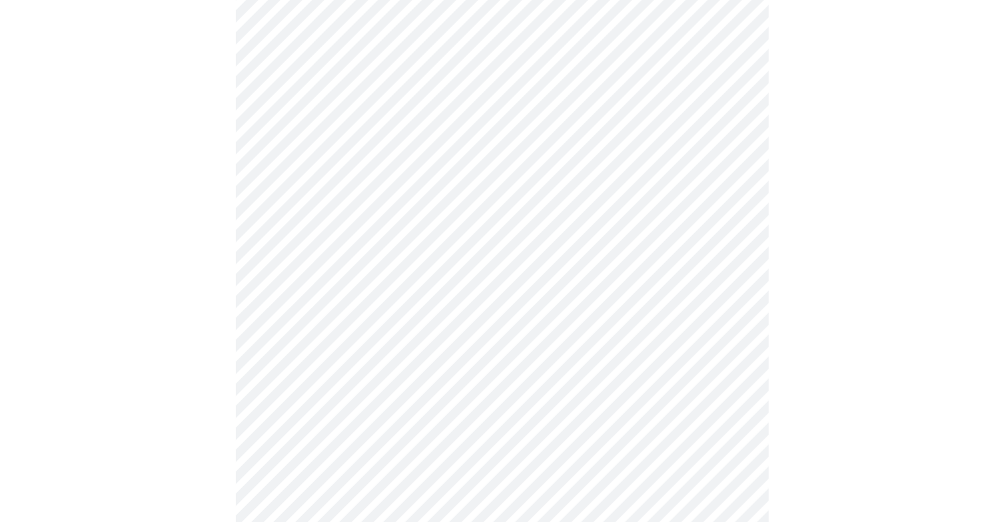
scroll to position [3464, 0]
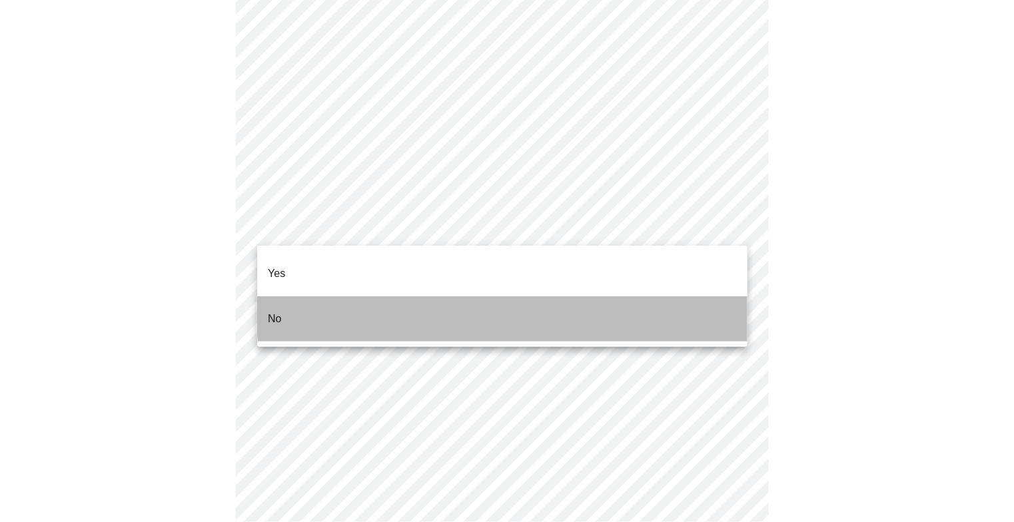
click at [565, 296] on li "No" at bounding box center [502, 318] width 490 height 45
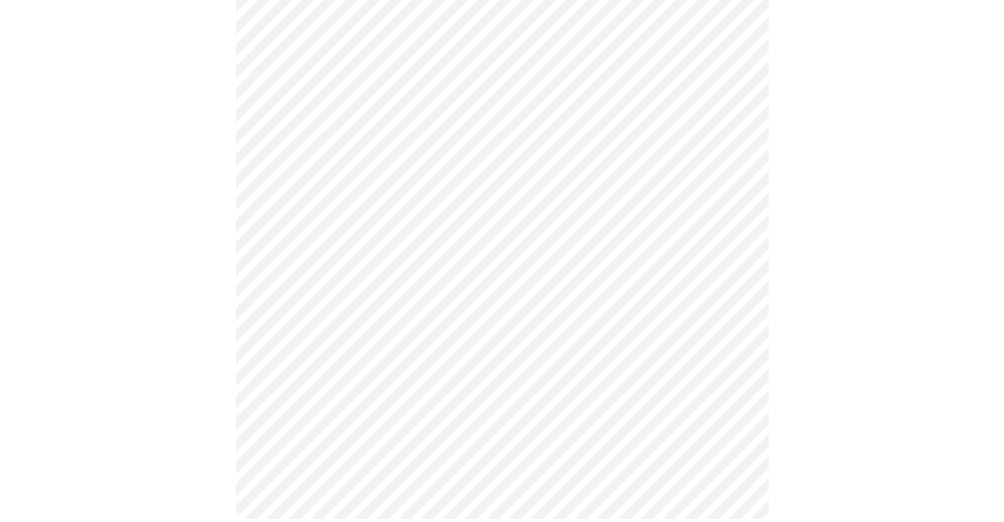
scroll to position [3704, 0]
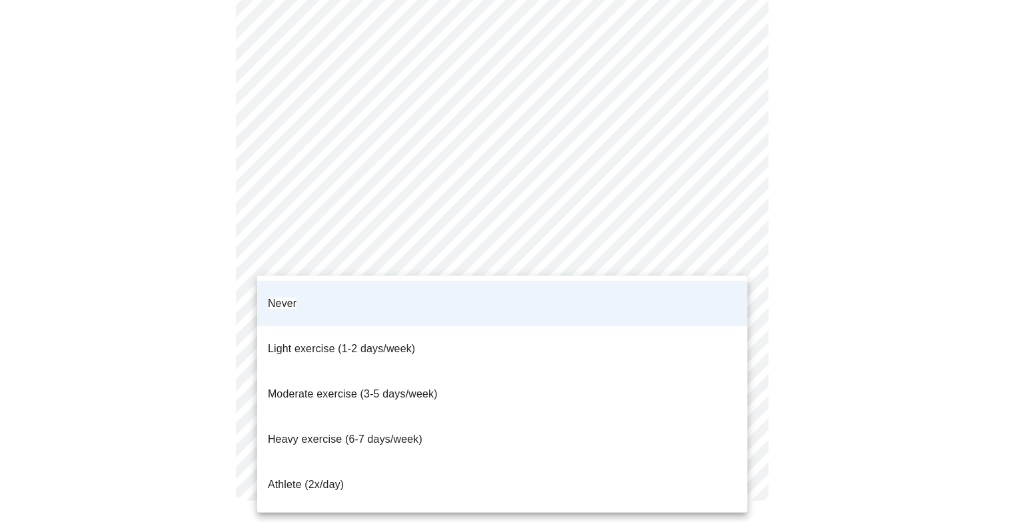
click at [488, 332] on li "Light exercise (1-2 days/week)" at bounding box center [502, 348] width 490 height 45
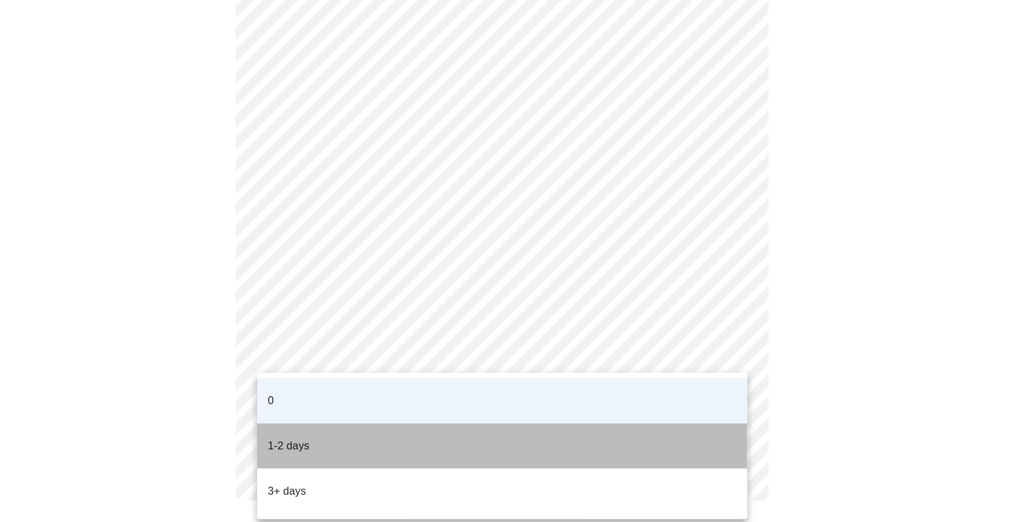
click at [596, 430] on li "1-2 days" at bounding box center [502, 446] width 490 height 45
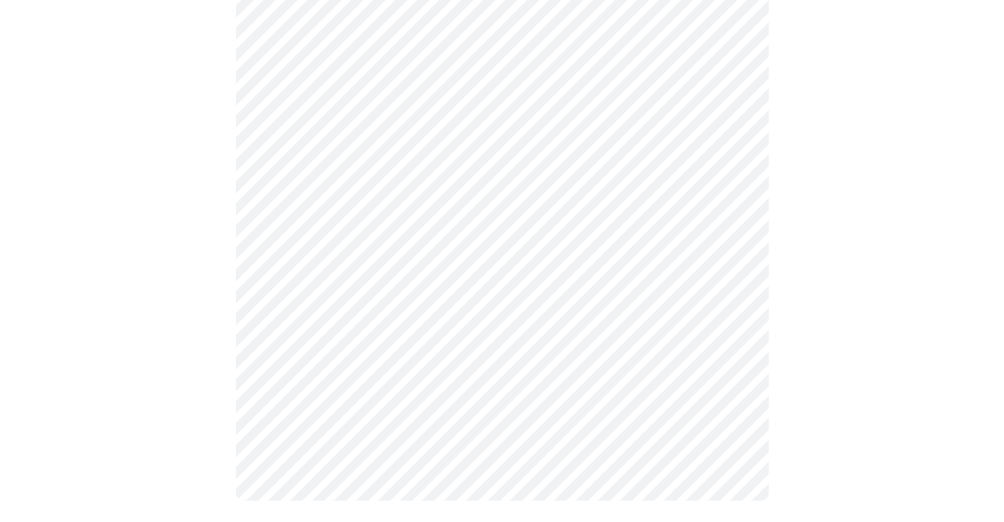
scroll to position [0, 0]
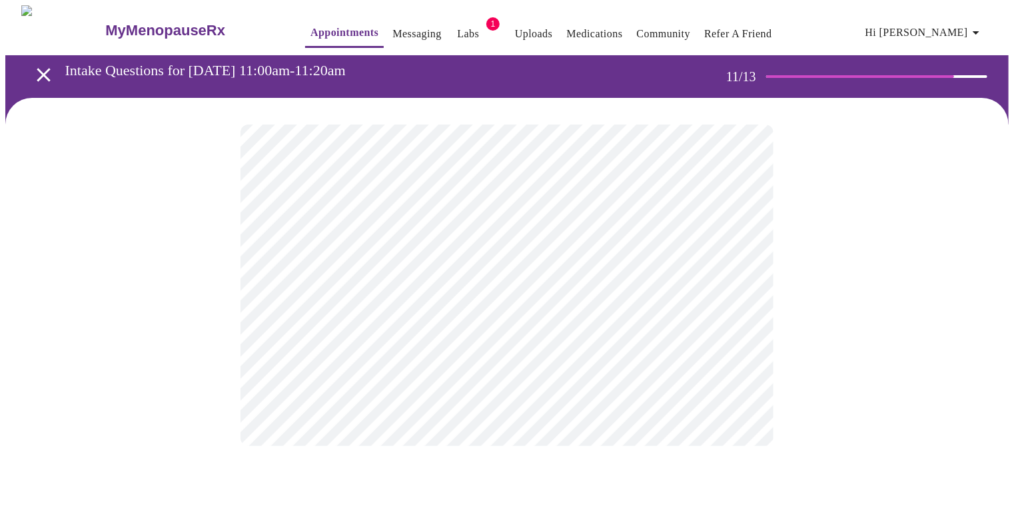
click at [226, 297] on div at bounding box center [506, 285] width 1003 height 375
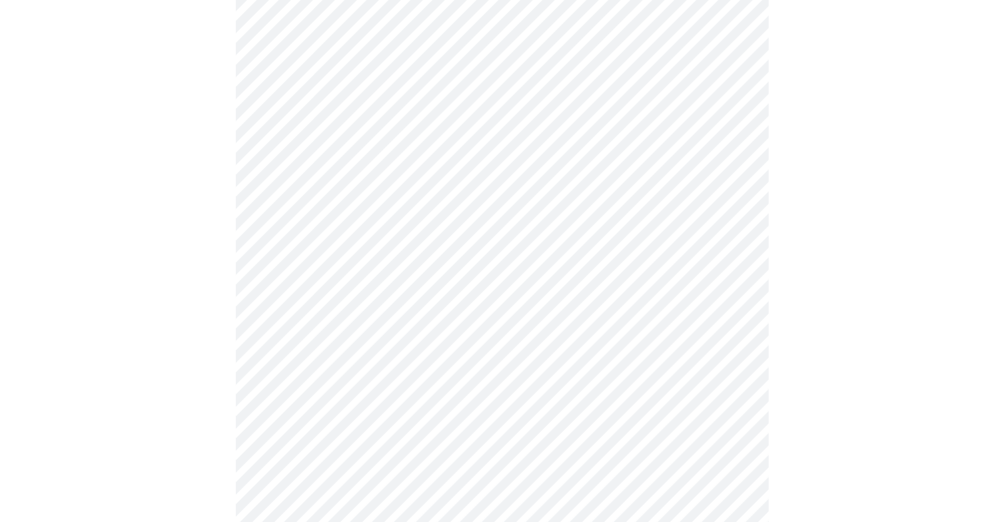
scroll to position [600, 0]
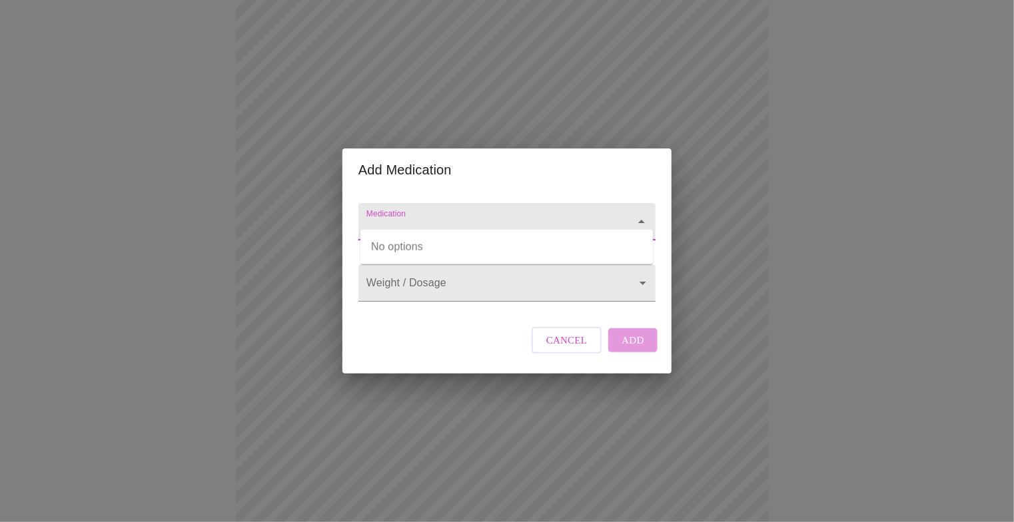
click at [525, 216] on input "Medication" at bounding box center [488, 228] width 248 height 25
click at [472, 276] on body "MyMenopauseRx Appointments Messaging Labs 1 Uploads Medications Community Refer…" at bounding box center [506, 100] width 1003 height 1389
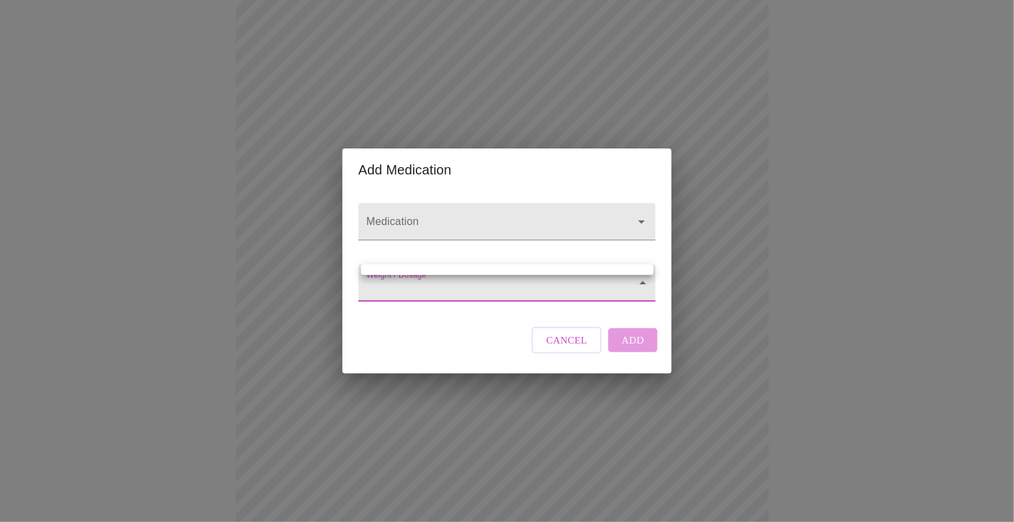
click at [458, 202] on div at bounding box center [507, 261] width 1014 height 522
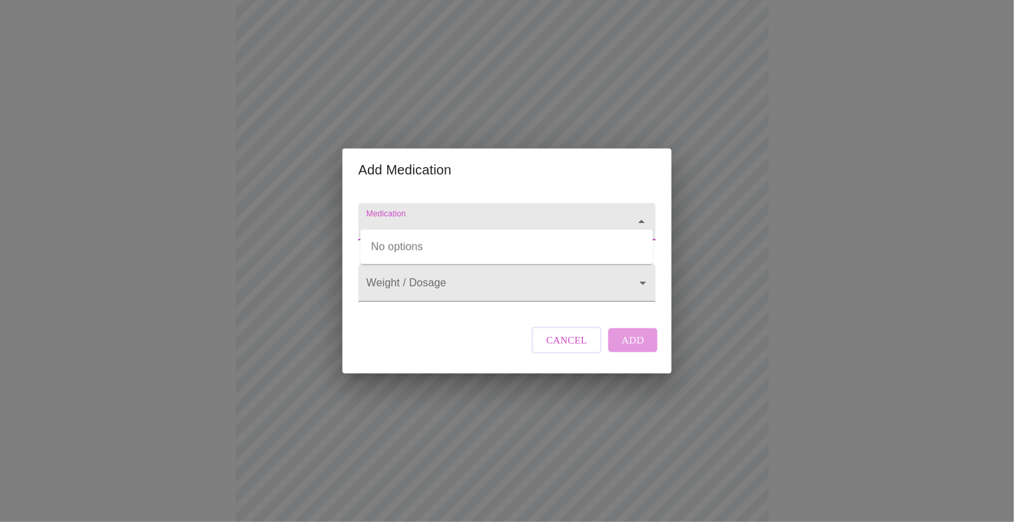
click at [448, 216] on input "Medication" at bounding box center [488, 228] width 248 height 25
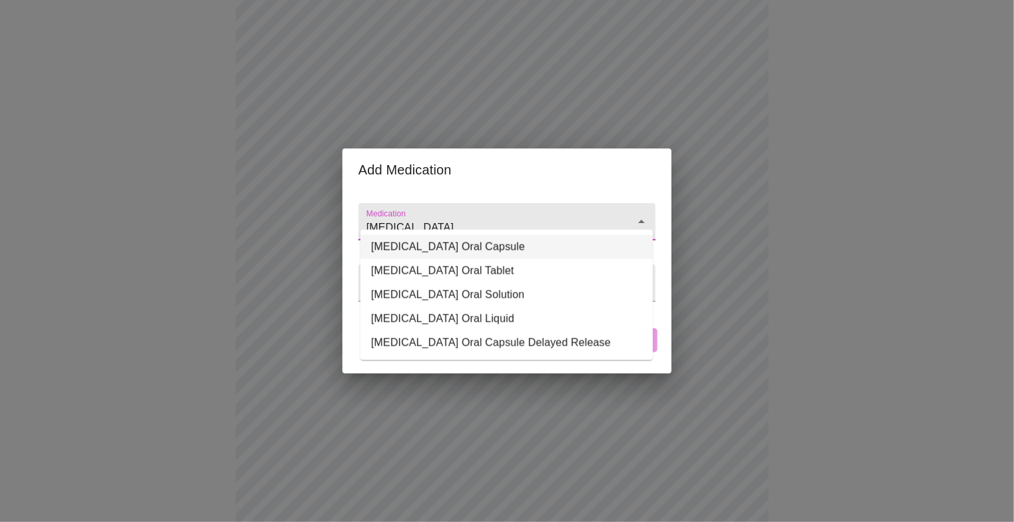
click at [515, 203] on div "[MEDICAL_DATA]" at bounding box center [506, 221] width 297 height 37
click at [456, 268] on li "[MEDICAL_DATA] Oral Tablet" at bounding box center [506, 271] width 292 height 24
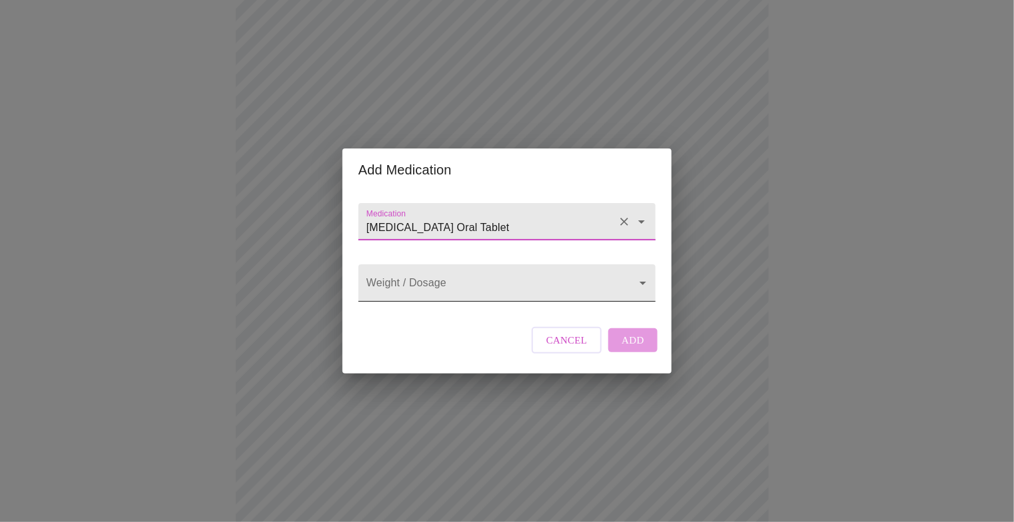
type input "[MEDICAL_DATA] Oral Tablet"
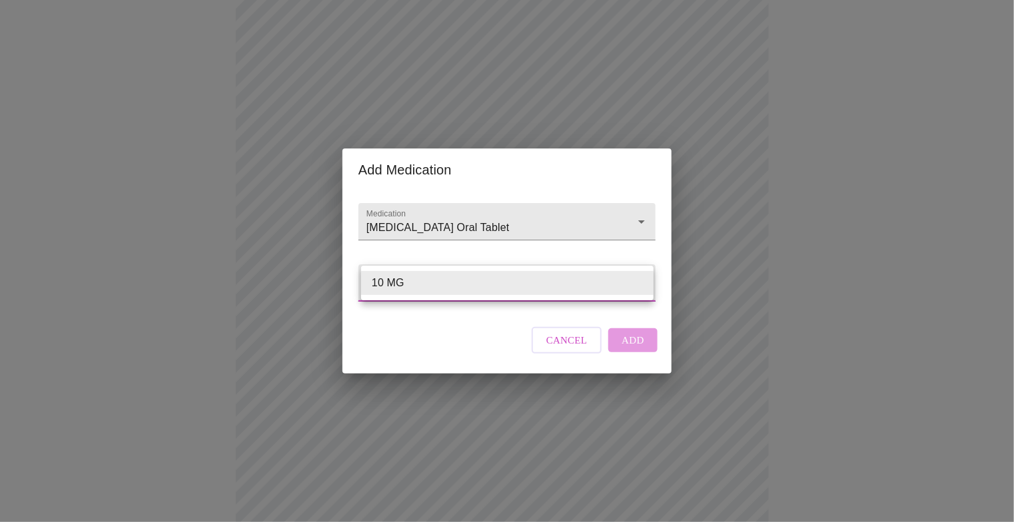
click at [471, 287] on body "MyMenopauseRx Appointments Messaging Labs 1 Uploads Medications Community Refer…" at bounding box center [506, 100] width 1003 height 1389
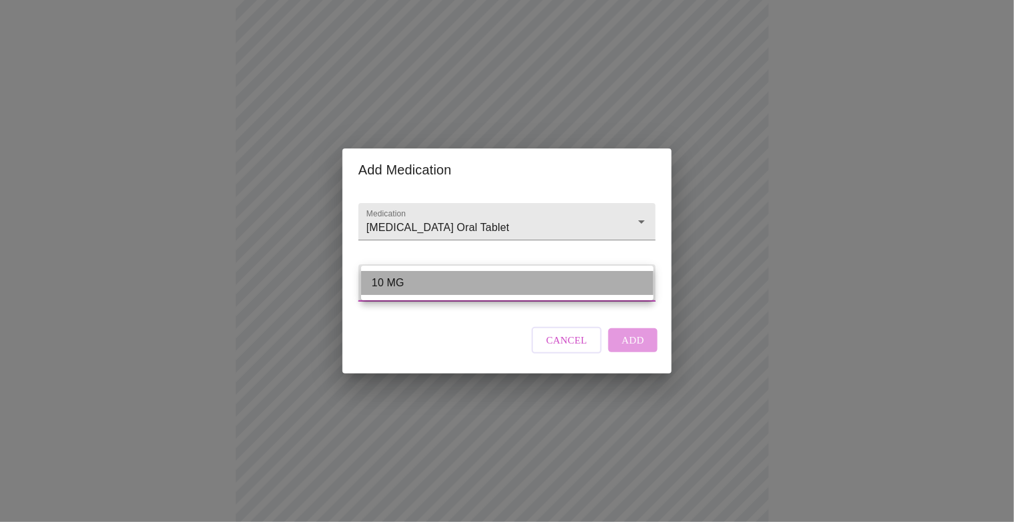
click at [471, 287] on li "10 MG" at bounding box center [507, 283] width 292 height 24
type input "10 MG"
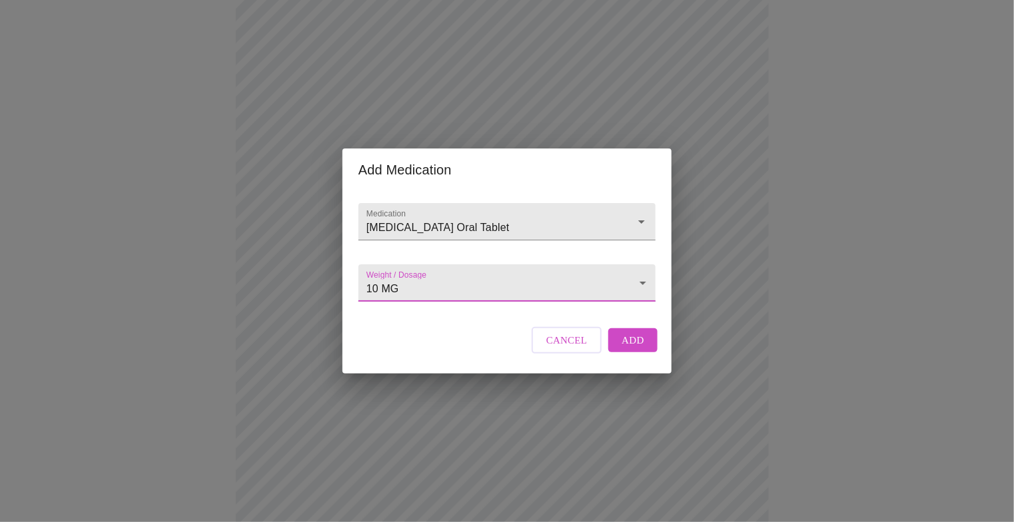
click at [628, 349] on span "Add" at bounding box center [633, 340] width 23 height 17
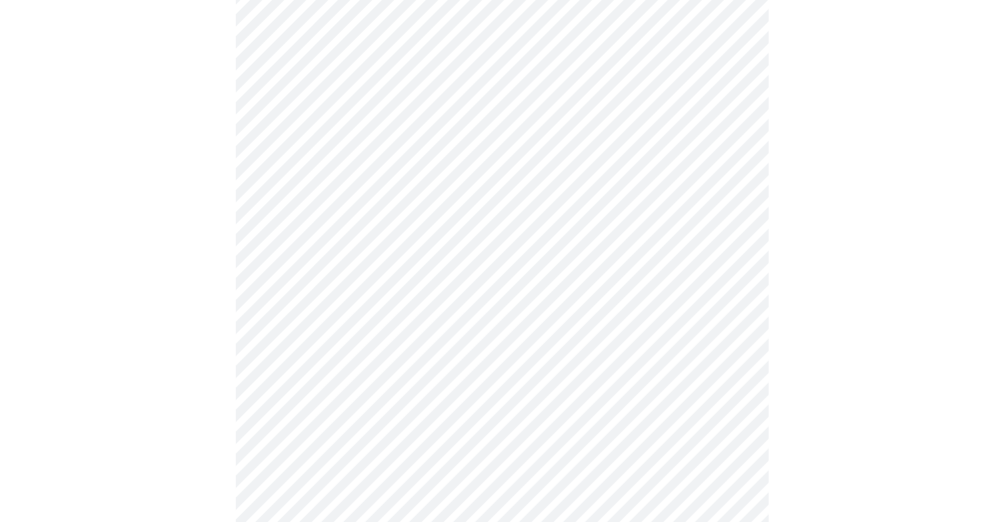
scroll to position [316, 0]
click at [886, 213] on div at bounding box center [501, 455] width 993 height 1346
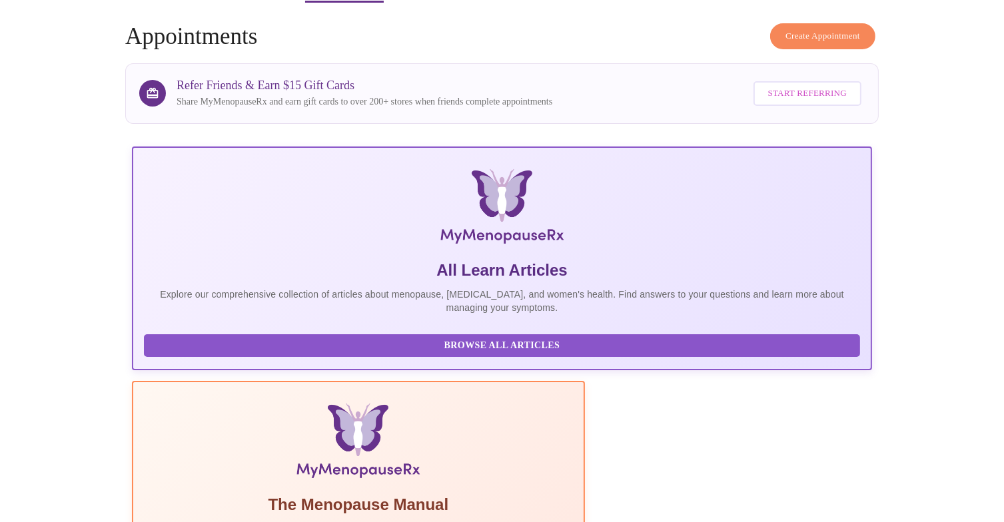
scroll to position [67, 0]
